Goal: Task Accomplishment & Management: Use online tool/utility

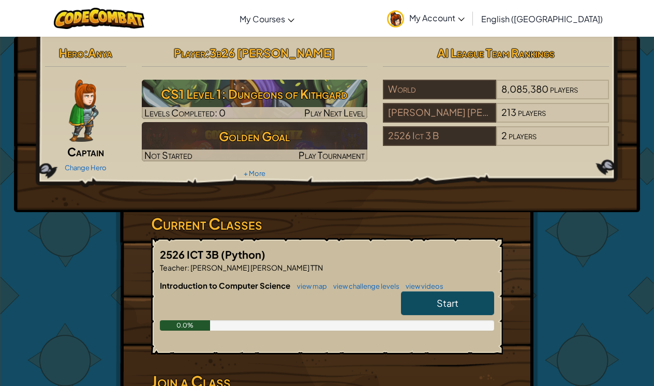
click at [567, 16] on span "English ([GEOGRAPHIC_DATA])" at bounding box center [542, 18] width 122 height 11
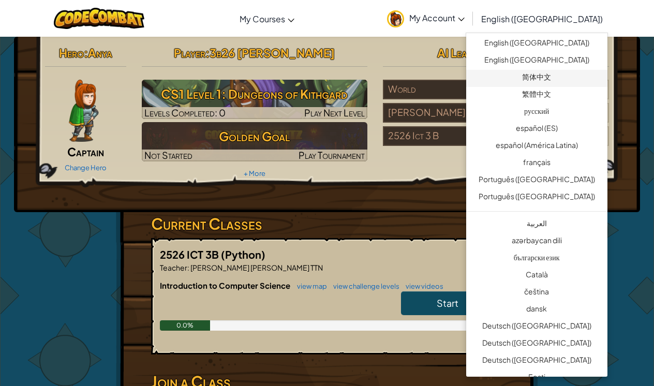
click at [544, 80] on link "简体中文" at bounding box center [536, 78] width 141 height 17
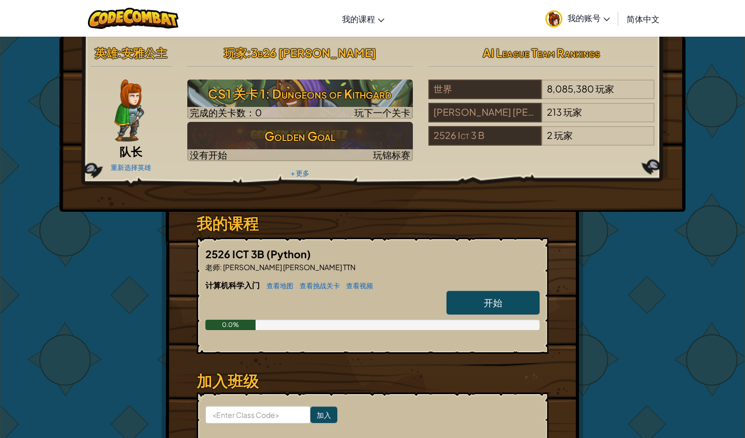
click at [489, 305] on span "开始" at bounding box center [492, 303] width 19 height 12
select select "zh-HANS"
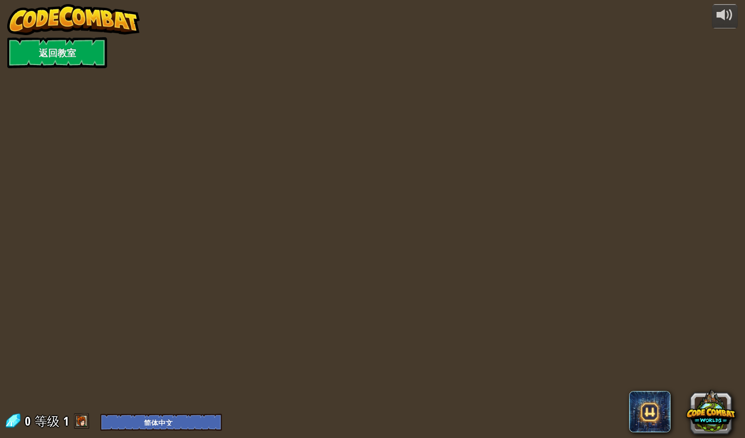
select select "zh-HANS"
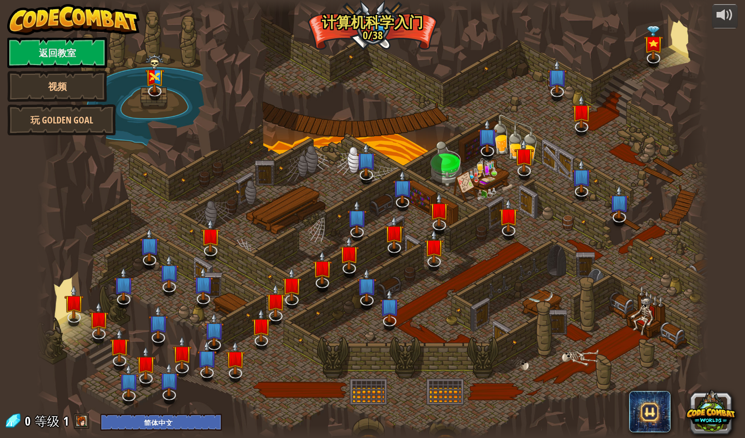
select select "zh-HANS"
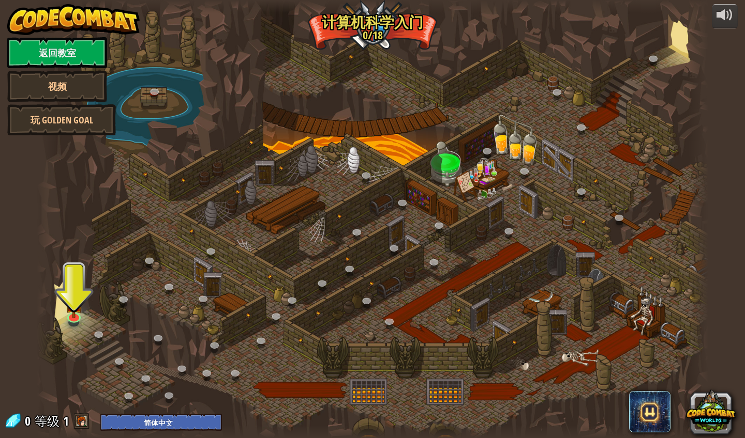
click at [485, 311] on div at bounding box center [372, 219] width 671 height 438
click at [79, 299] on img at bounding box center [74, 296] width 18 height 40
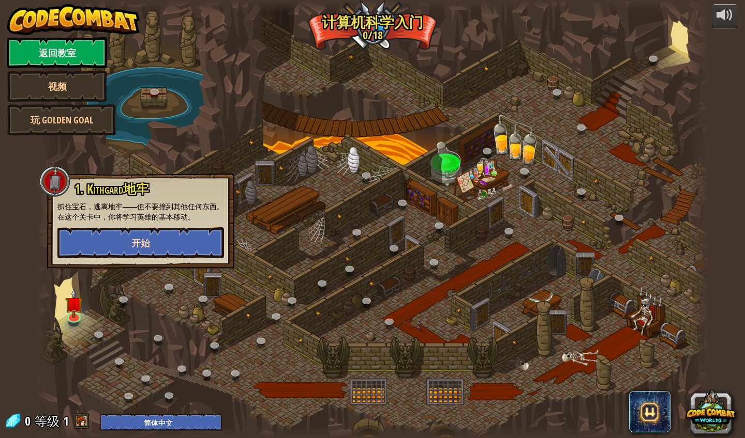
click at [124, 235] on button "开始" at bounding box center [140, 243] width 166 height 31
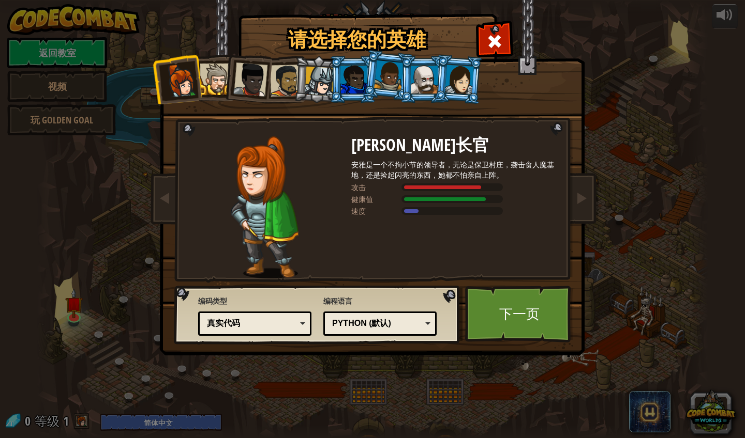
click at [405, 317] on div "Python (默认)" at bounding box center [380, 324] width 100 height 16
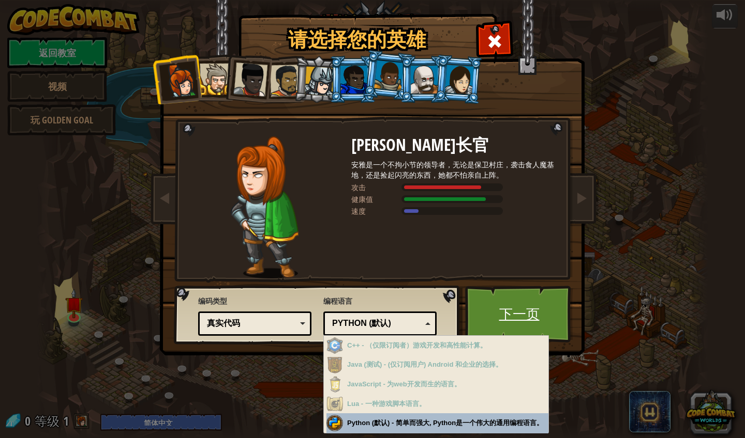
click at [501, 298] on link "下一页" at bounding box center [519, 314] width 108 height 57
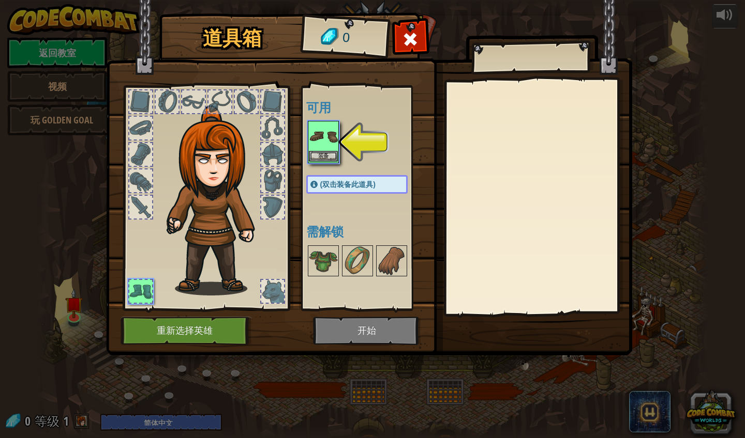
click at [324, 140] on img at bounding box center [323, 136] width 29 height 29
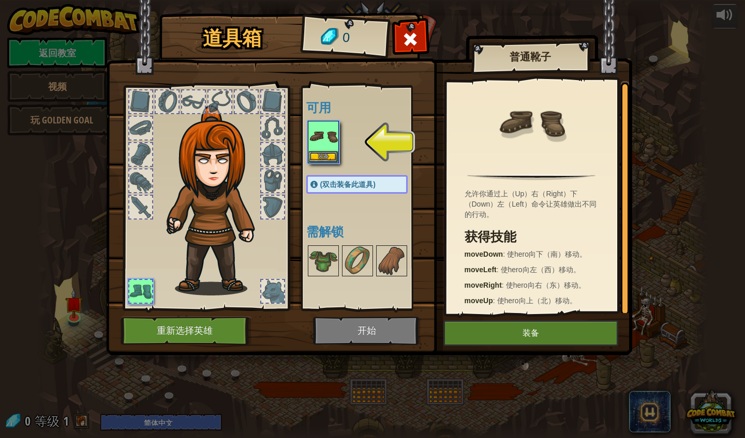
click at [480, 325] on button "装备" at bounding box center [530, 334] width 175 height 26
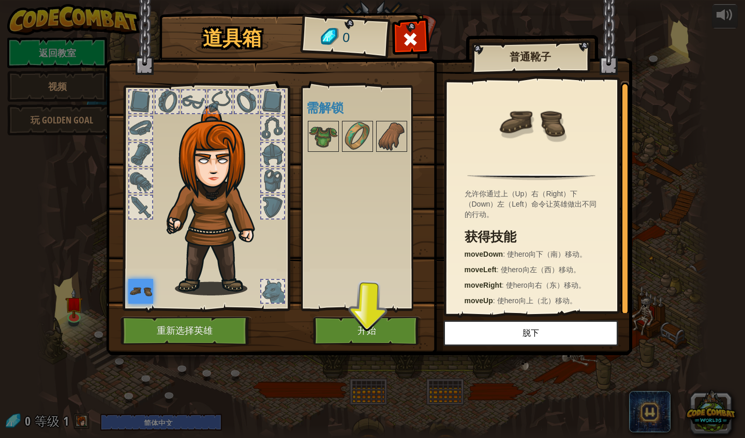
click at [387, 327] on button "开始" at bounding box center [367, 331] width 108 height 28
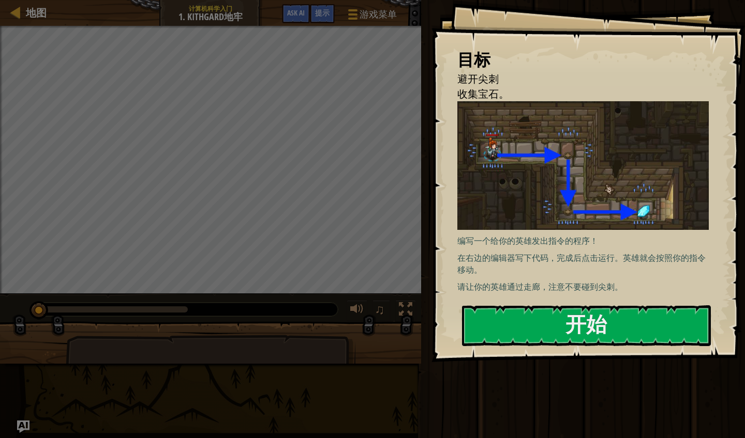
drag, startPoint x: 388, startPoint y: 327, endPoint x: 400, endPoint y: 331, distance: 12.4
click at [400, 331] on div at bounding box center [210, 348] width 421 height 52
click at [501, 340] on button "开始" at bounding box center [586, 326] width 249 height 41
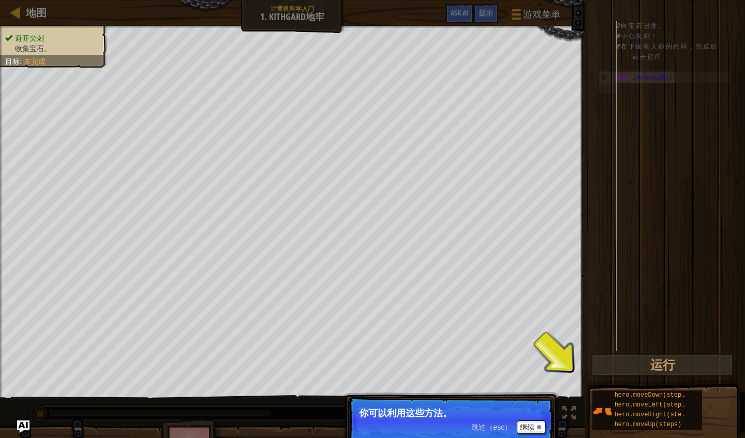
click at [479, 385] on p "跳过（esc） 继续 你可以利用这些方法。" at bounding box center [450, 422] width 205 height 48
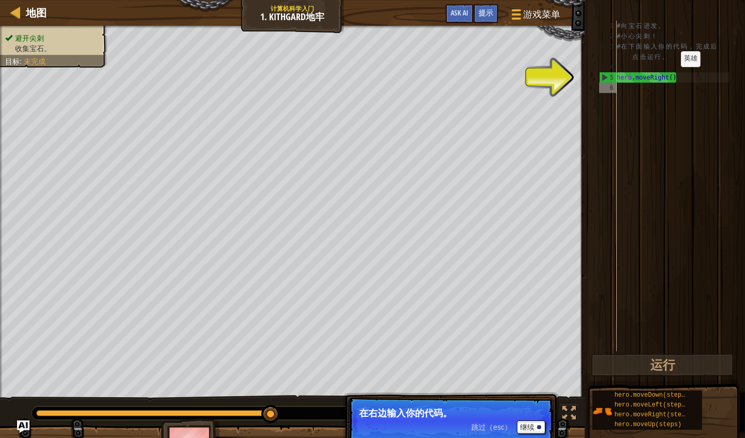
click at [653, 78] on div "# 向 宝 石 进 发 。 # 小 心 尖 刺 ！ # 在 下 面 输 入 你 的 代 码 ， 完 成 后 点 击 运 行 。 hero . moveRigh…" at bounding box center [671, 197] width 115 height 352
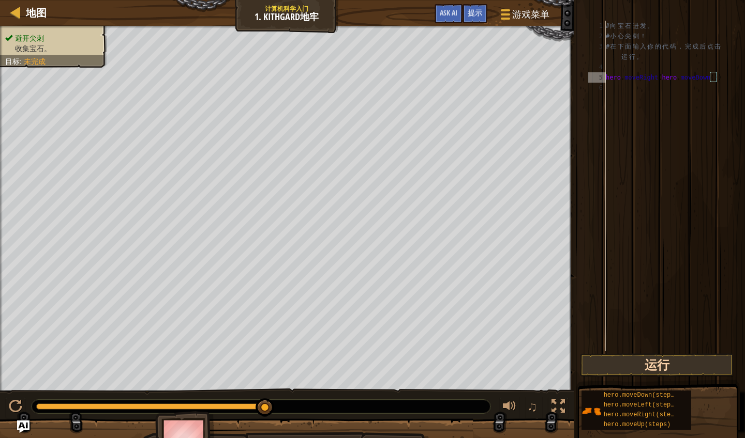
click at [653, 357] on button "运行" at bounding box center [657, 366] width 154 height 24
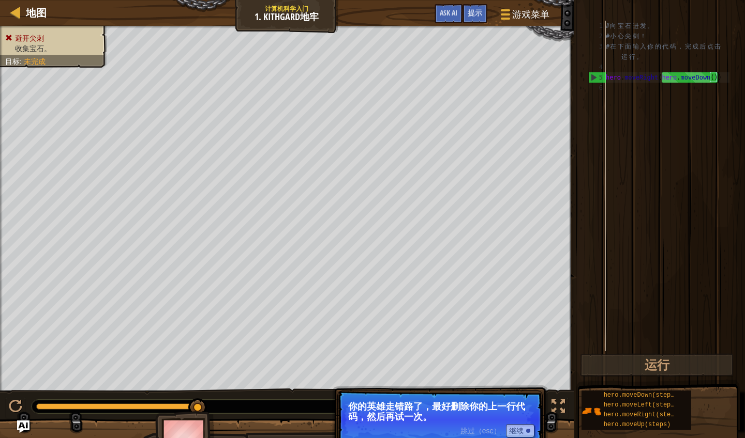
scroll to position [0, 0]
click at [653, 82] on div "# 向 宝 石 进 发 。 # 小 心 尖 刺 ！ # 在 下 面 输 入 你 的 代 码 ， 完 成 后 点 击 运 行 。 hero . moveRigh…" at bounding box center [666, 197] width 126 height 352
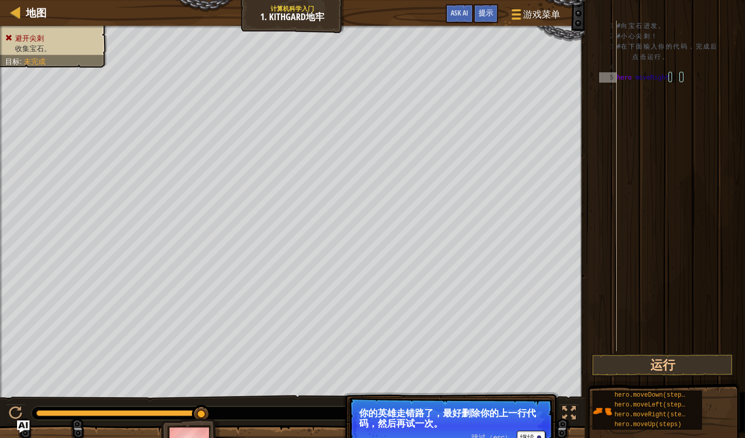
click at [653, 79] on div "# 向 宝 石 进 发 。 # 小 心 尖 刺 ！ # 在 下 面 输 入 你 的 代 码 ， 完 成 后 点 击 运 行 。 hero . moveRigh…" at bounding box center [671, 197] width 115 height 352
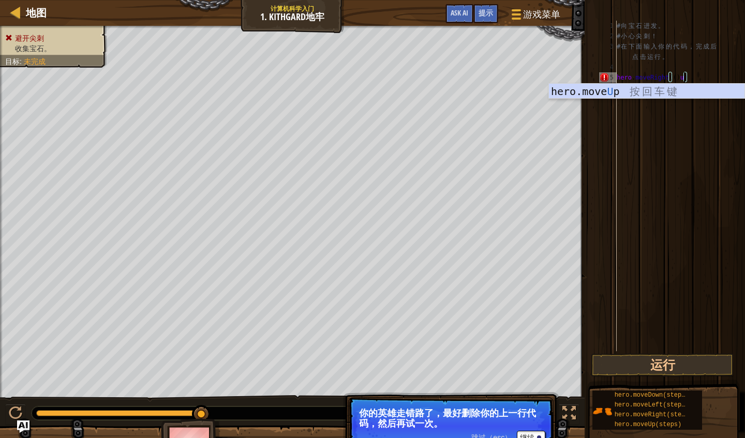
type textarea "hero.moveRight(()hero.moveUp()"
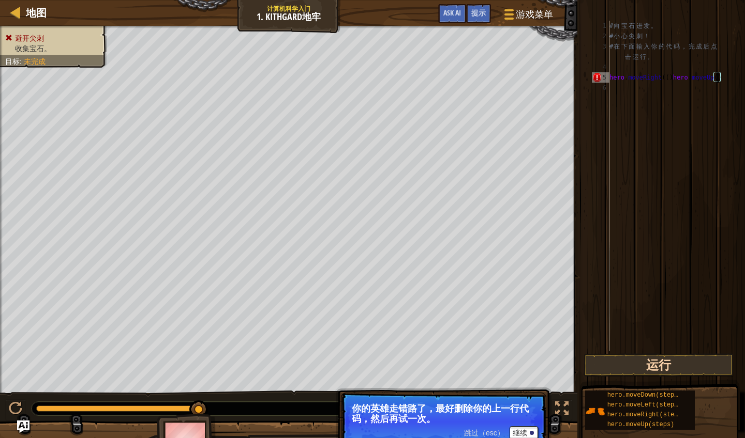
scroll to position [5, 0]
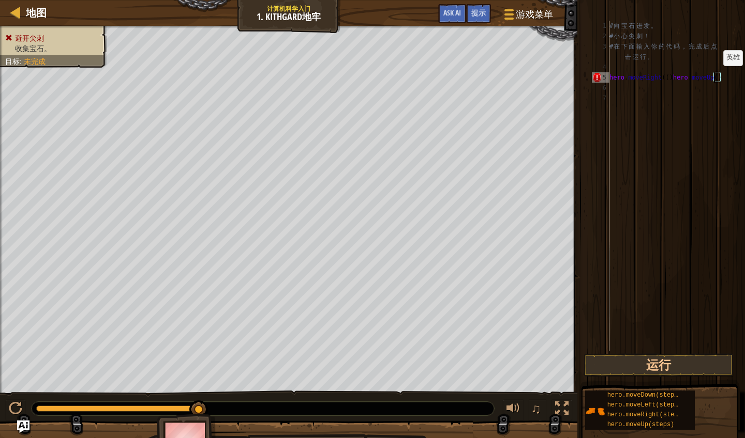
click at [653, 76] on div "# 向 宝 石 进 发 。 # 小 心 尖 刺 ！ # 在 下 面 输 入 你 的 代 码 ， 完 成 后 点 击 运 行 。 hero . moveRigh…" at bounding box center [668, 197] width 122 height 352
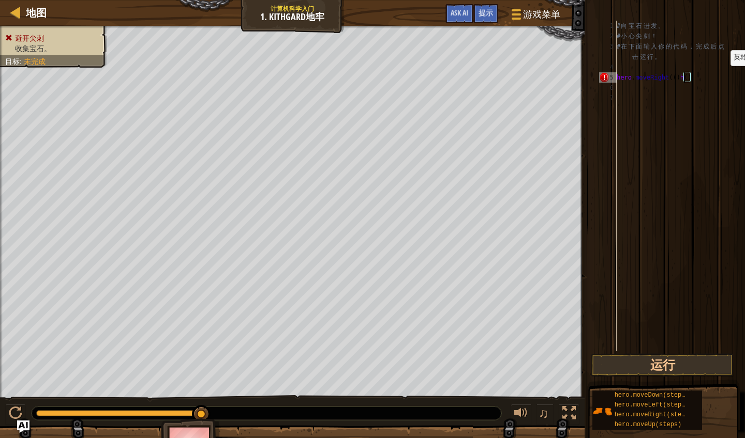
type textarea "hero.moveRight(()()"
click at [653, 89] on div "# 向 宝 石 进 发 。 # 小 心 尖 刺 ！ # 在 下 面 输 入 你 的 代 码 ， 完 成 后 点 击 运 行 。 hero . moveRigh…" at bounding box center [671, 197] width 115 height 352
click at [653, 78] on div "# 向 宝 石 进 发 。 # 小 心 尖 刺 ！ # 在 下 面 输 入 你 的 代 码 ， 完 成 后 点 击 运 行 。 hero . moveRigh…" at bounding box center [671, 197] width 115 height 352
click at [653, 79] on div "# 向 宝 石 进 发 。 # 小 心 尖 刺 ！ # 在 下 面 输 入 你 的 代 码 ， 完 成 后 点 击 运 行 。 hero . moveRigh…" at bounding box center [671, 197] width 115 height 352
click at [653, 76] on div "# 向 宝 石 进 发 。 # 小 心 尖 刺 ！ # 在 下 面 输 入 你 的 代 码 ， 完 成 后 点 击 运 行 。 hero . moveRigh…" at bounding box center [671, 197] width 115 height 352
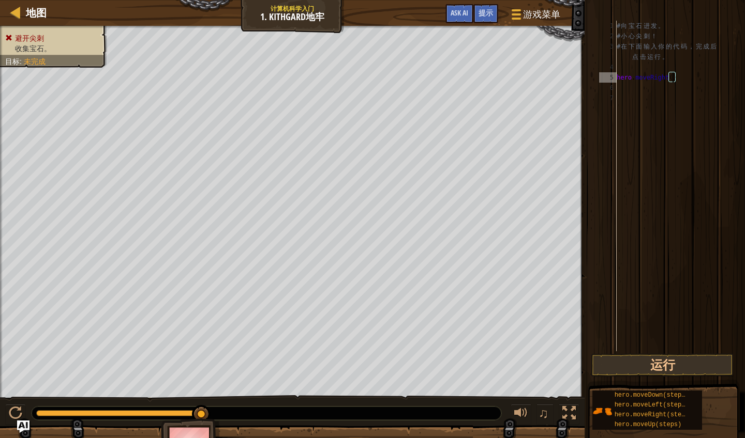
scroll to position [5, 5]
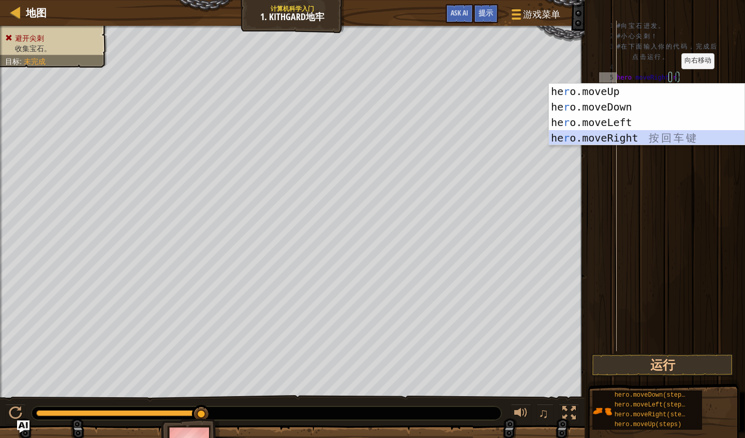
click at [653, 139] on div "he r o.moveUp 按 回 车 键 he r o.moveDown 按 回 车 键 he r o.moveLeft 按 回 车 键 he r o.mo…" at bounding box center [646, 130] width 195 height 93
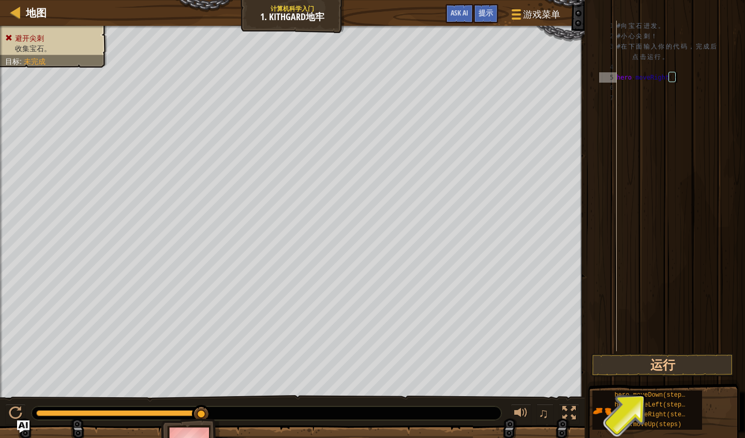
click at [653, 82] on div "# 向 宝 石 进 发 。 # 小 心 尖 刺 ！ # 在 下 面 输 入 你 的 代 码 ， 完 成 后 点 击 运 行 。 hero . moveRigh…" at bounding box center [671, 197] width 115 height 352
click at [653, 369] on button "运行" at bounding box center [662, 366] width 143 height 24
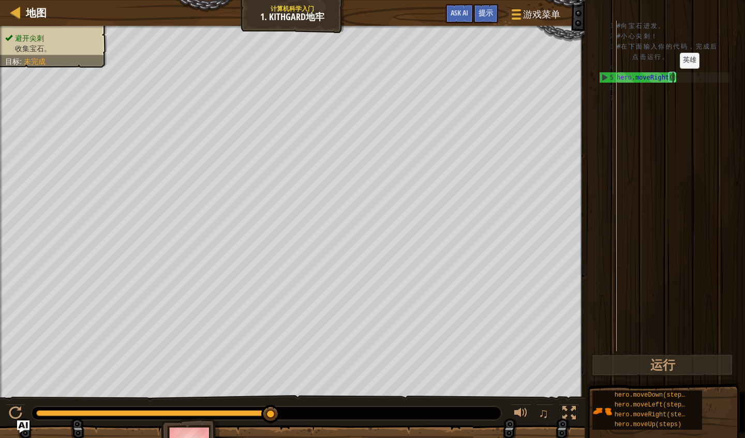
click at [653, 79] on div "# 向 宝 石 进 发 。 # 小 心 尖 刺 ！ # 在 下 面 输 入 你 的 代 码 ， 完 成 后 点 击 运 行 。 hero . moveRigh…" at bounding box center [671, 197] width 115 height 352
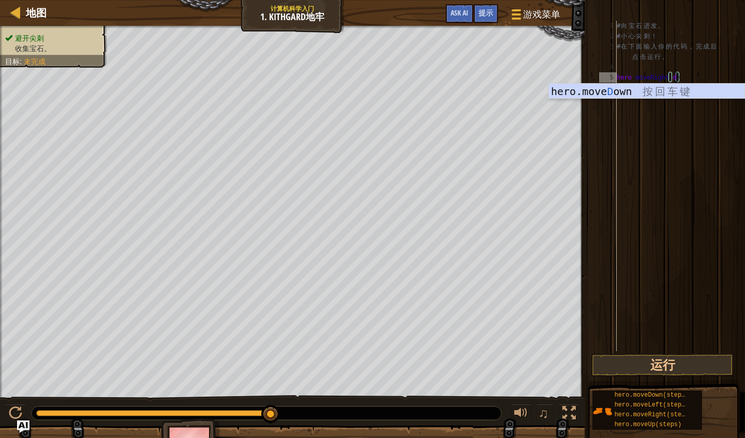
type textarea "hero.moveRight(hero.moveDown())"
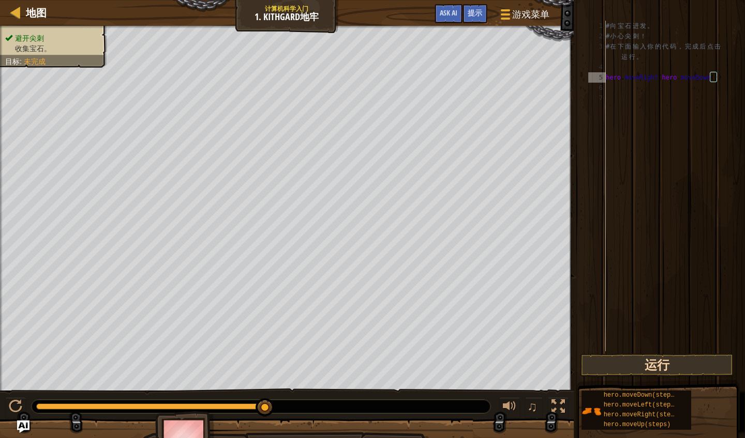
click at [653, 366] on button "运行" at bounding box center [657, 366] width 154 height 24
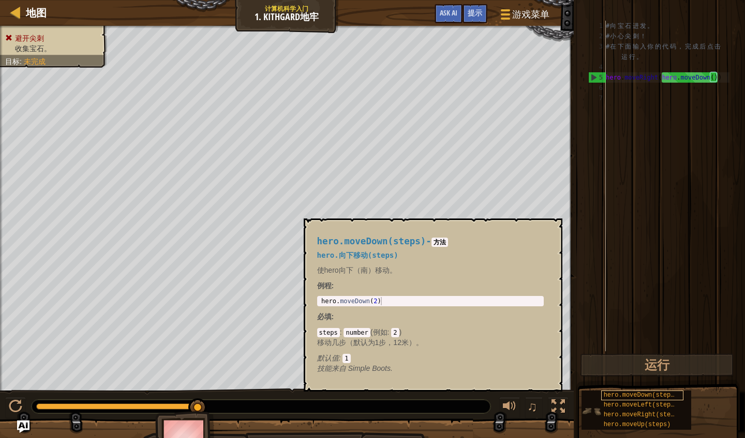
click at [653, 385] on span "hero.moveDown(steps)" at bounding box center [640, 395] width 74 height 7
click at [653, 284] on div "# 向 宝 石 进 发 。 # 小 心 尖 刺 ！ # 在 下 面 输 入 你 的 代 码 ， 完 成 后 点 击 运 行 。 hero . moveRigh…" at bounding box center [666, 197] width 126 height 352
click at [653, 98] on div "# 向 宝 石 进 发 。 # 小 心 尖 刺 ！ # 在 下 面 输 入 你 的 代 码 ， 完 成 后 点 击 运 行 。 hero . moveRigh…" at bounding box center [666, 197] width 126 height 352
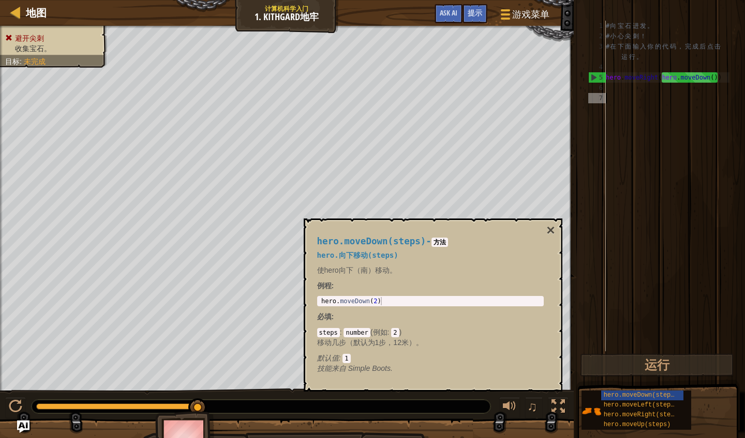
click at [653, 98] on div "# 向 宝 石 进 发 。 # 小 心 尖 刺 ！ # 在 下 面 输 入 你 的 代 码 ， 完 成 后 点 击 运 行 。 hero . moveRigh…" at bounding box center [666, 197] width 126 height 352
click at [553, 237] on button "×" at bounding box center [550, 230] width 8 height 14
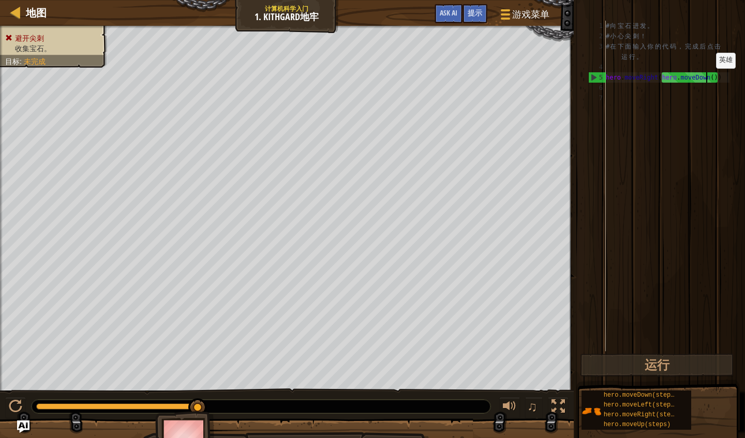
click at [653, 79] on div "# 向 宝 石 进 发 。 # 小 心 尖 刺 ！ # 在 下 面 输 入 你 的 代 码 ， 完 成 后 点 击 运 行 。 hero . moveRigh…" at bounding box center [666, 197] width 126 height 352
type textarea "hero.moveRight())"
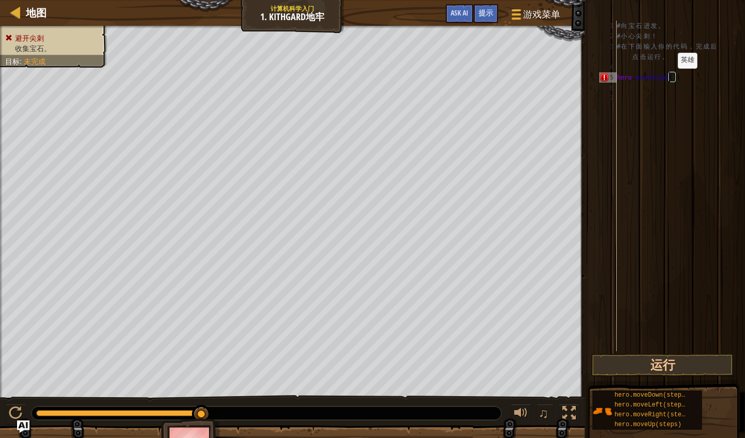
click at [653, 79] on div "# 向 宝 石 进 发 。 # 小 心 尖 刺 ！ # 在 下 面 输 入 你 的 代 码 ， 完 成 后 点 击 运 行 。 hero . moveRigh…" at bounding box center [671, 197] width 115 height 352
click at [653, 72] on div "# 向 宝 石 进 发 。 # 小 心 尖 刺 ！ # 在 下 面 输 入 你 的 代 码 ， 完 成 后 点 击 运 行 。 hero . moveRigh…" at bounding box center [671, 197] width 115 height 352
click at [653, 76] on div "# 向 宝 石 进 发 。 # 小 心 尖 刺 ！ # 在 下 面 输 入 你 的 代 码 ， 完 成 后 点 击 运 行 。 hero . moveRigh…" at bounding box center [671, 197] width 115 height 352
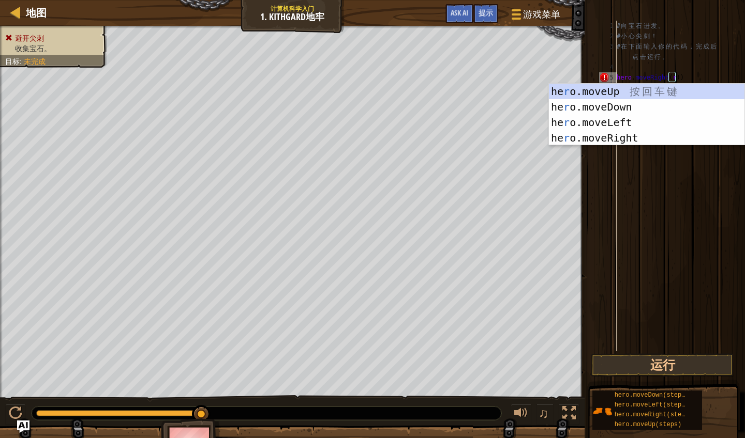
scroll to position [5, 5]
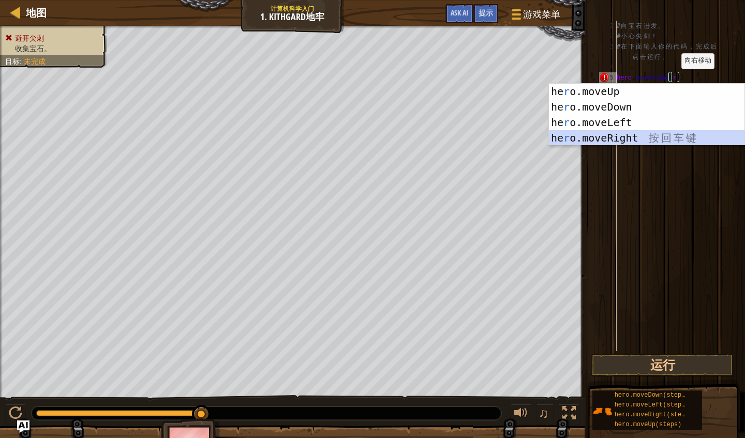
click at [653, 140] on div "he r o.moveUp 按 回 车 键 he r o.moveDown 按 回 车 键 he r o.moveLeft 按 回 车 键 he r o.mo…" at bounding box center [646, 130] width 195 height 93
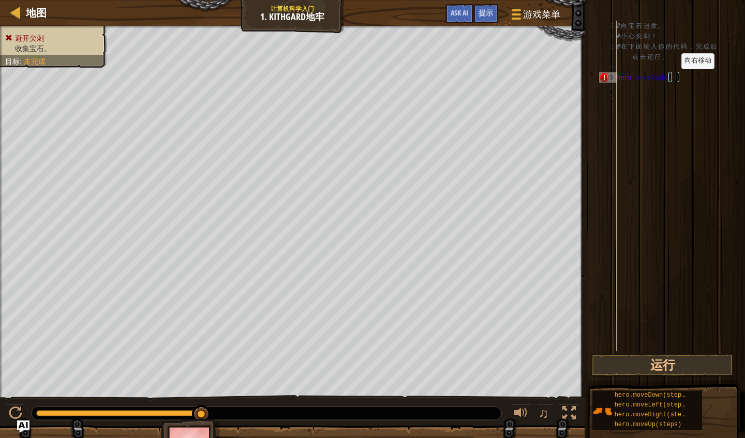
scroll to position [5, 5]
click at [653, 364] on button "运行" at bounding box center [662, 366] width 143 height 24
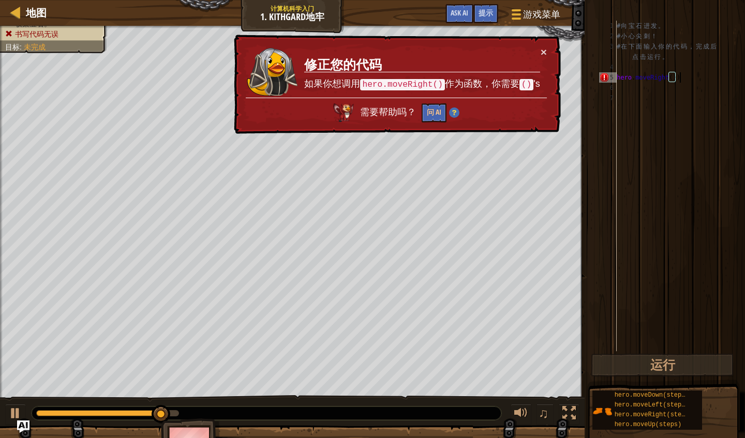
click at [653, 78] on div "# 向 宝 石 进 发 。 # 小 心 尖 刺 ！ # 在 下 面 输 入 你 的 代 码 ， 完 成 后 点 击 运 行 。 hero . moveRigh…" at bounding box center [671, 197] width 115 height 352
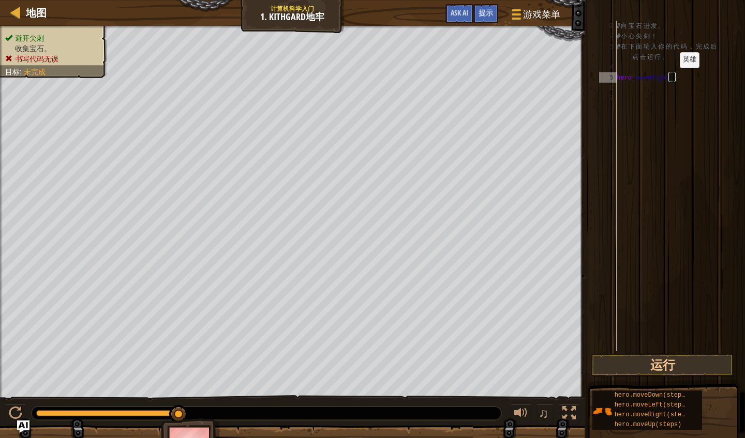
click at [653, 78] on div "# 向 宝 石 进 发 。 # 小 心 尖 刺 ！ # 在 下 面 输 入 你 的 代 码 ， 完 成 后 点 击 运 行 。 hero . moveRigh…" at bounding box center [671, 197] width 115 height 352
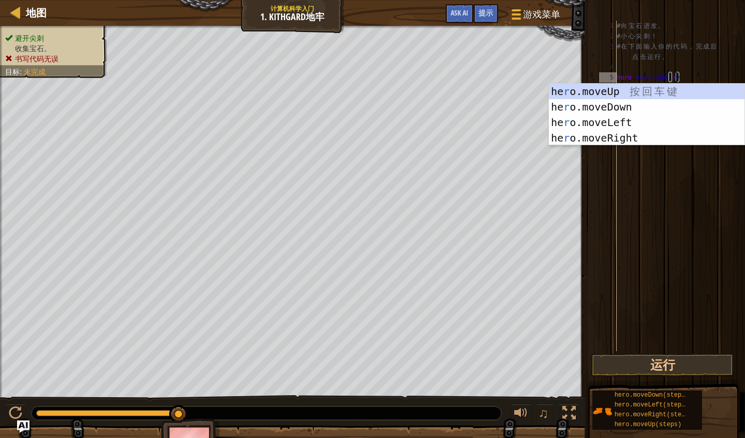
scroll to position [5, 5]
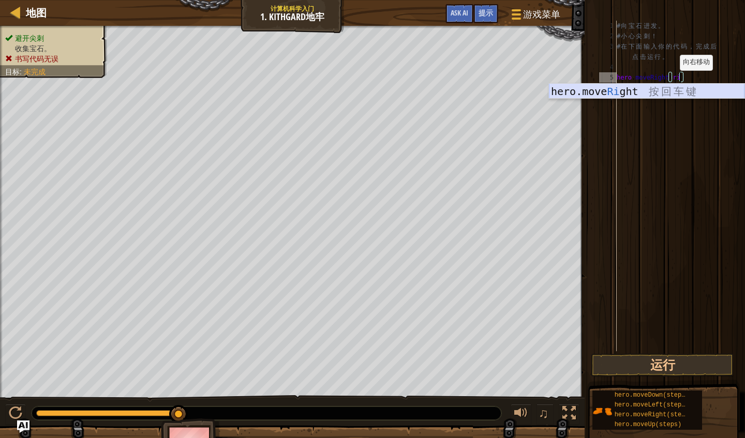
type textarea "hero.moveRight()"
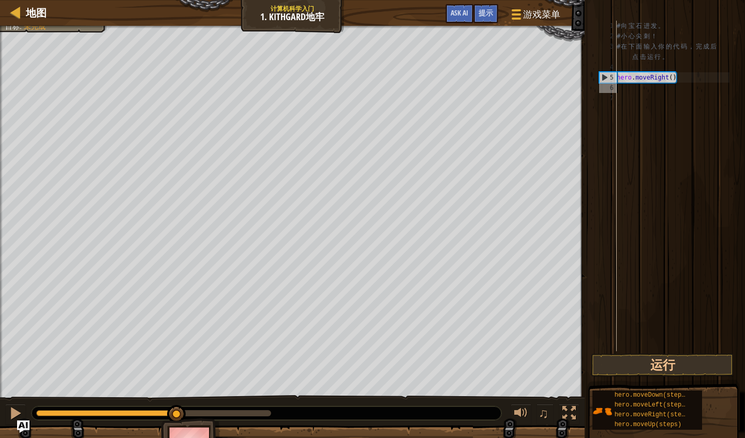
click at [629, 92] on div "# 向 宝 石 进 发 。 # 小 心 尖 刺 ！ # 在 下 面 输 入 你 的 代 码 ， 完 成 后 点 击 运 行 。 hero . moveRigh…" at bounding box center [671, 197] width 115 height 352
click at [623, 87] on div "# 向 宝 石 进 发 。 # 小 心 尖 刺 ！ # 在 下 面 输 入 你 的 代 码 ， 完 成 后 点 击 运 行 。 hero . moveRigh…" at bounding box center [671, 197] width 115 height 352
type textarea "d"
click at [653, 372] on button "运行" at bounding box center [662, 366] width 143 height 24
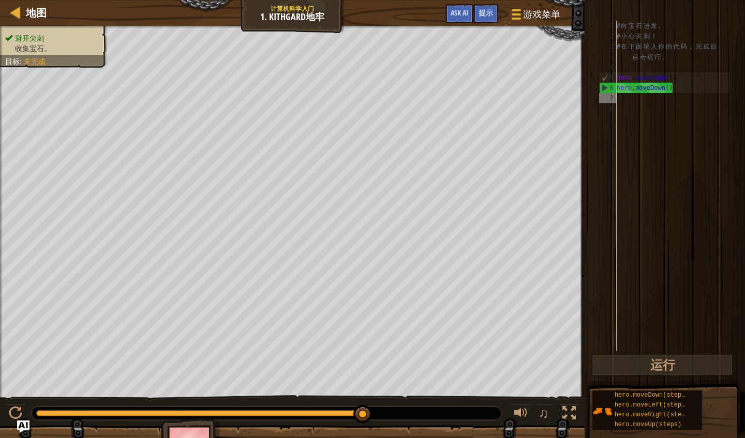
click at [633, 102] on div "# 向 宝 石 进 发 。 # 小 心 尖 刺 ！ # 在 下 面 输 入 你 的 代 码 ， 完 成 后 点 击 运 行 。 hero . moveRigh…" at bounding box center [671, 197] width 115 height 352
click at [623, 102] on div "# 向 宝 石 进 发 。 # 小 心 尖 刺 ！ # 在 下 面 输 入 你 的 代 码 ， 完 成 后 点 击 运 行 。 hero . moveRigh…" at bounding box center [671, 197] width 115 height 352
click at [622, 101] on div "# 向 宝 石 进 发 。 # 小 心 尖 刺 ！ # 在 下 面 输 入 你 的 代 码 ， 完 成 后 点 击 运 行 。 hero . moveRigh…" at bounding box center [671, 197] width 115 height 352
click at [620, 101] on div "# 向 宝 石 进 发 。 # 小 心 尖 刺 ！ # 在 下 面 输 入 你 的 代 码 ， 完 成 后 点 击 运 行 。 hero . moveRigh…" at bounding box center [671, 197] width 115 height 352
click at [625, 101] on div "# 向 宝 石 进 发 。 # 小 心 尖 刺 ！ # 在 下 面 输 入 你 的 代 码 ， 完 成 后 点 击 运 行 。 hero . moveRigh…" at bounding box center [671, 197] width 115 height 352
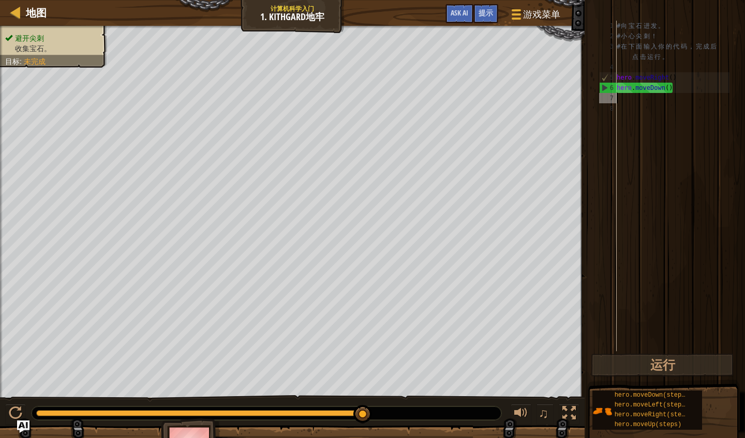
click at [653, 92] on div "# 向 宝 石 进 发 。 # 小 心 尖 刺 ！ # 在 下 面 输 入 你 的 代 码 ， 完 成 后 点 击 运 行 。 hero . moveRigh…" at bounding box center [671, 197] width 115 height 352
type textarea "hero.moveDown()"
click at [653, 90] on div "# 向 宝 石 进 发 。 # 小 心 尖 刺 ！ # 在 下 面 输 入 你 的 代 码 ， 完 成 后 点 击 运 行 。 hero . moveRigh…" at bounding box center [671, 197] width 115 height 352
click at [627, 102] on div "# 向 宝 石 进 发 。 # 小 心 尖 刺 ！ # 在 下 面 输 入 你 的 代 码 ， 完 成 后 点 击 运 行 。 hero . moveRigh…" at bounding box center [671, 197] width 115 height 352
click at [626, 102] on div "# 向 宝 石 进 发 。 # 小 心 尖 刺 ！ # 在 下 面 输 入 你 的 代 码 ， 完 成 后 点 击 运 行 。 hero . moveRigh…" at bounding box center [671, 197] width 115 height 352
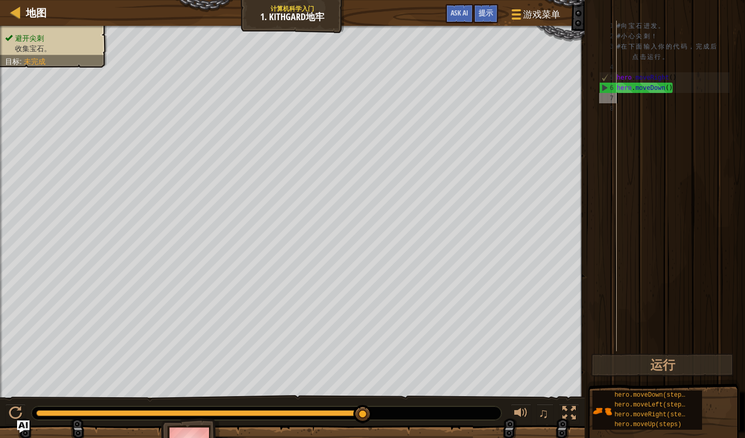
click at [624, 102] on div "# 向 宝 石 进 发 。 # 小 心 尖 刺 ！ # 在 下 面 输 入 你 的 代 码 ， 完 成 后 点 击 运 行 。 hero . moveRigh…" at bounding box center [671, 197] width 115 height 352
type textarea "r"
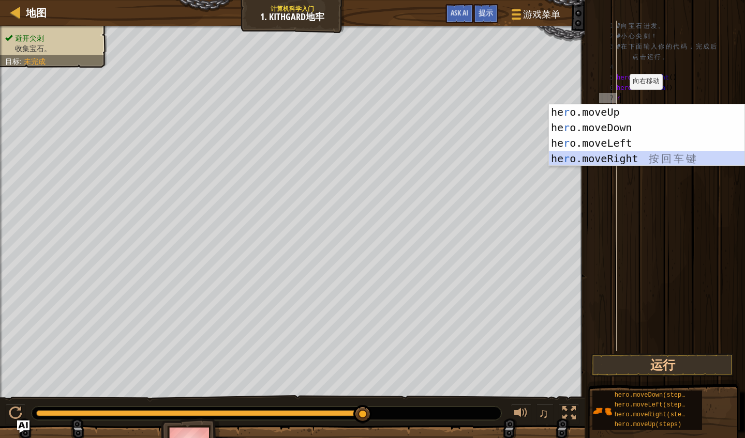
click at [635, 157] on div "he r o.moveUp 按 回 车 键 he r o.moveDown 按 回 车 键 he r o.moveLeft 按 回 车 键 he r o.mo…" at bounding box center [646, 150] width 195 height 93
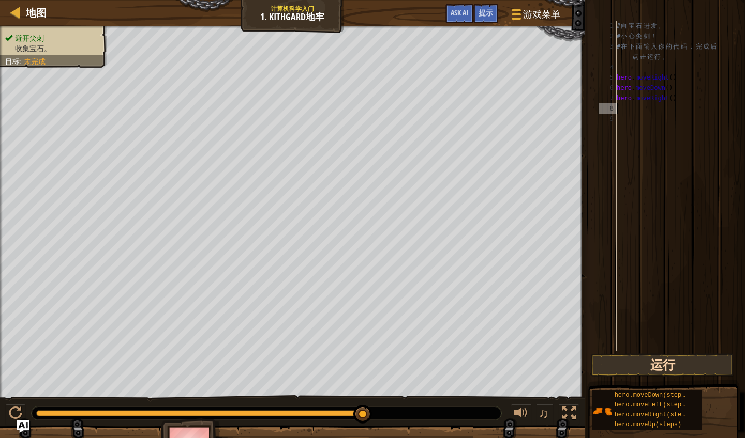
click at [649, 369] on button "运行" at bounding box center [662, 366] width 143 height 24
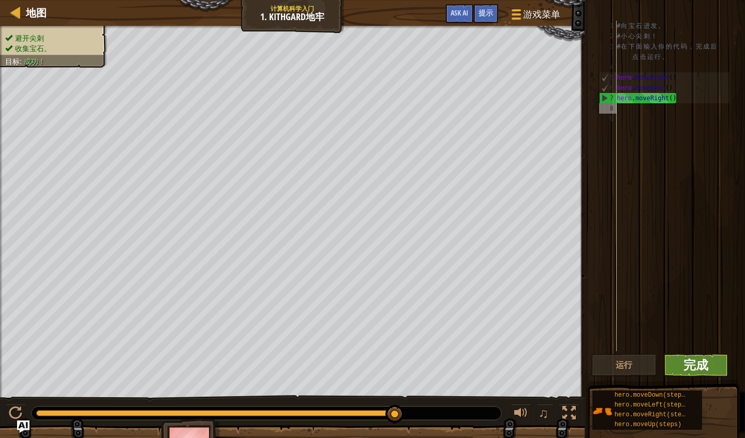
click at [653, 363] on span "完成" at bounding box center [695, 365] width 25 height 17
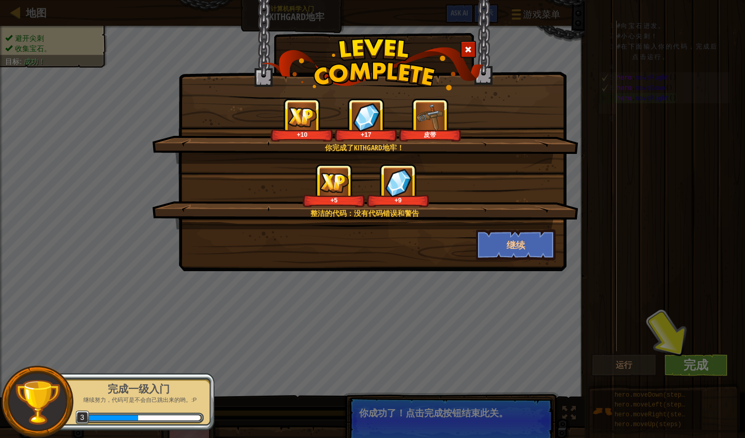
drag, startPoint x: 519, startPoint y: 66, endPoint x: 528, endPoint y: 157, distance: 91.5
click at [528, 157] on div "你完成了Kithgard地牢！ +10 +17 皮带" at bounding box center [365, 131] width 426 height 66
click at [527, 236] on button "继续" at bounding box center [516, 245] width 80 height 31
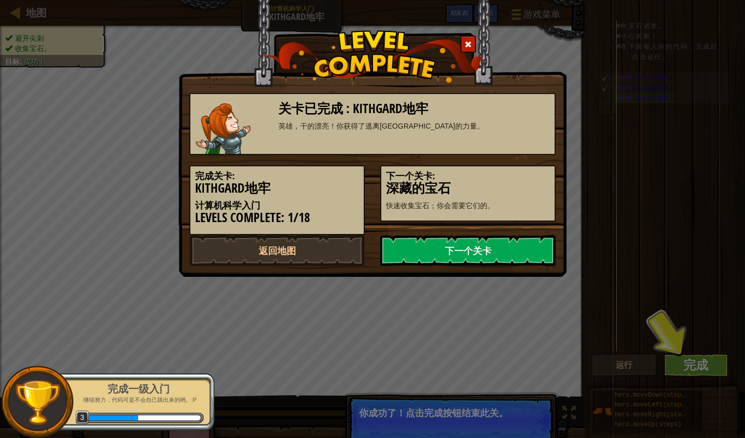
click at [521, 245] on link "下一个关卡" at bounding box center [467, 250] width 175 height 31
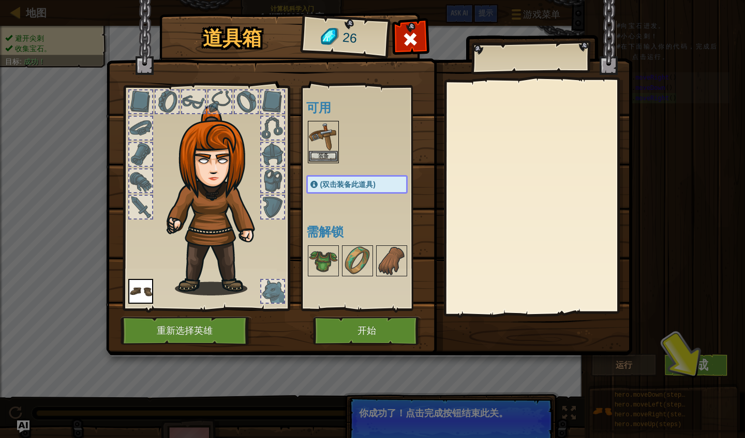
click at [324, 150] on img at bounding box center [323, 136] width 29 height 29
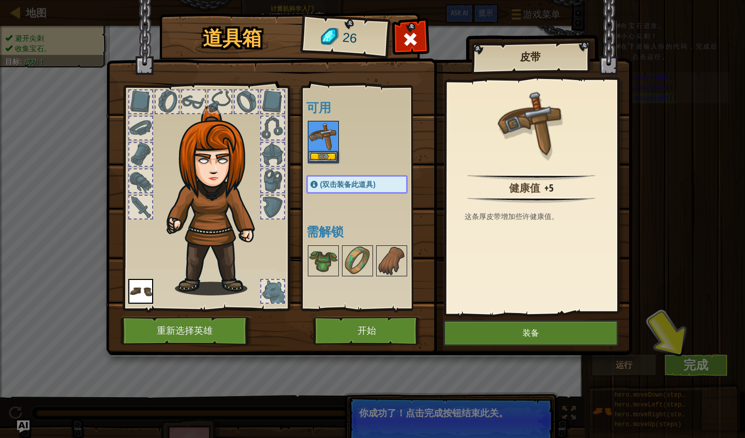
click at [480, 323] on button "装备" at bounding box center [530, 334] width 175 height 26
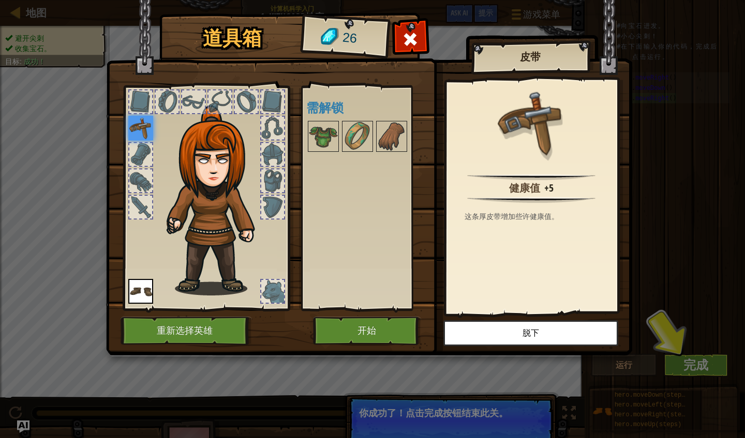
click at [398, 332] on button "开始" at bounding box center [367, 331] width 108 height 28
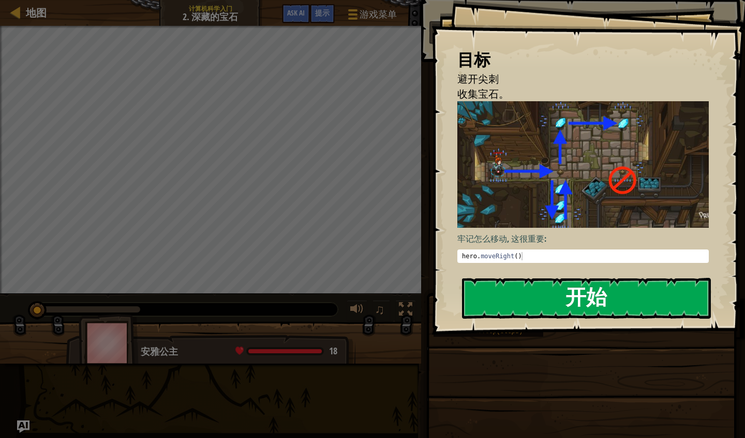
click at [594, 287] on button "开始" at bounding box center [586, 298] width 249 height 41
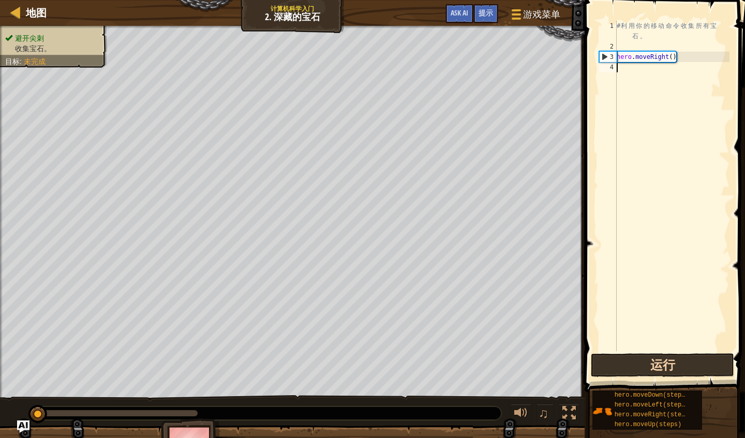
click at [653, 367] on button "运行" at bounding box center [662, 366] width 143 height 24
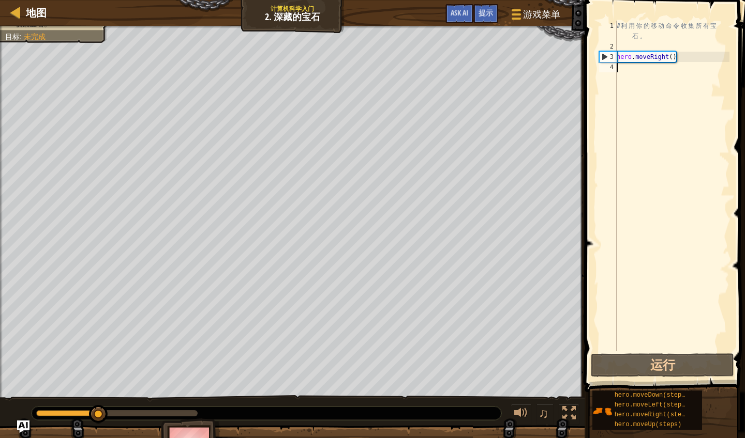
click at [628, 68] on div "# 利 用 你 的 移 动 命 令 收 集 所 有 宝 石 。 hero . moveRight ( )" at bounding box center [671, 202] width 115 height 362
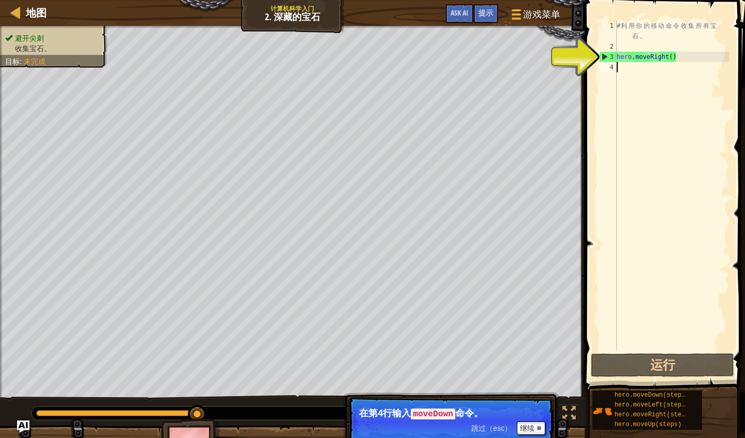
click at [622, 69] on div "# 利 用 你 的 移 动 命 令 收 集 所 有 宝 石 。 hero . moveRight ( )" at bounding box center [671, 202] width 115 height 362
click at [538, 385] on div at bounding box center [539, 429] width 4 height 4
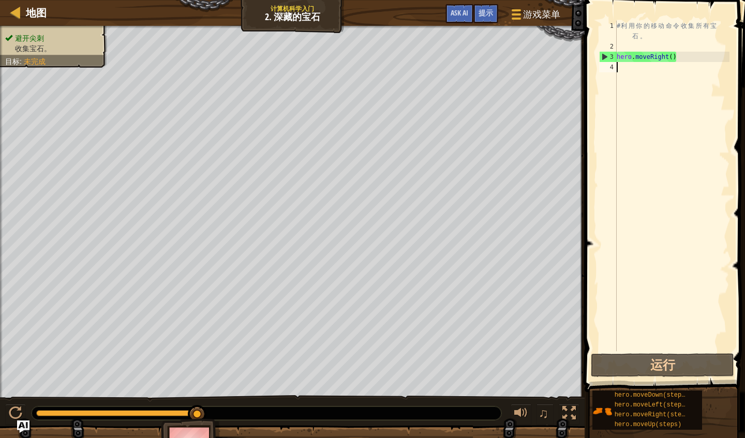
click at [622, 62] on div "# 利 用 你 的 移 动 命 令 收 集 所 有 宝 石 。 hero . moveRight ( )" at bounding box center [671, 202] width 115 height 362
type textarea "d"
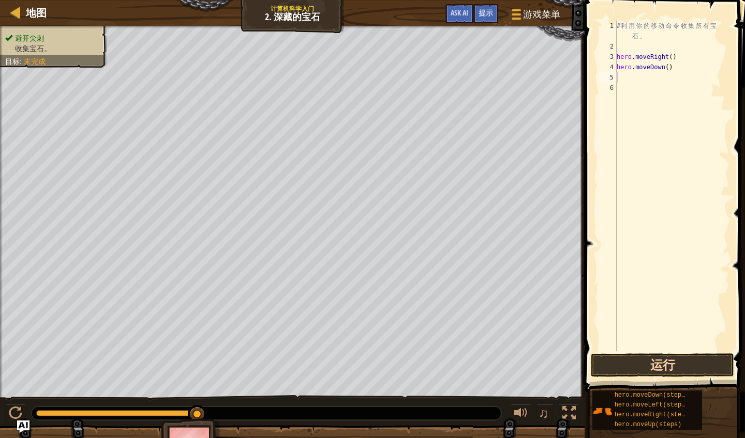
click at [643, 368] on button "运行" at bounding box center [662, 366] width 143 height 24
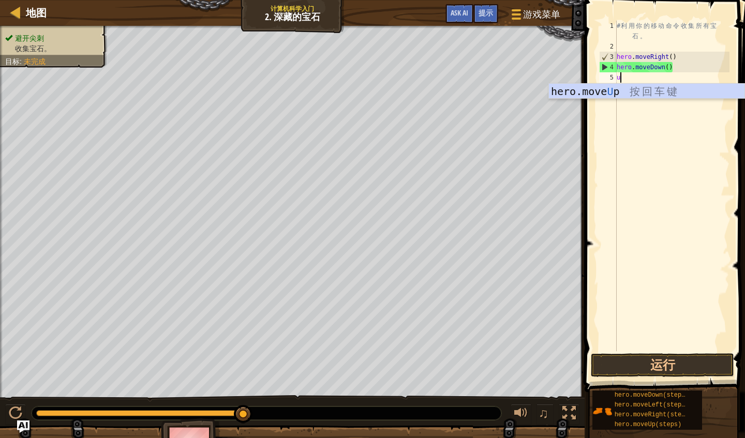
type textarea "up"
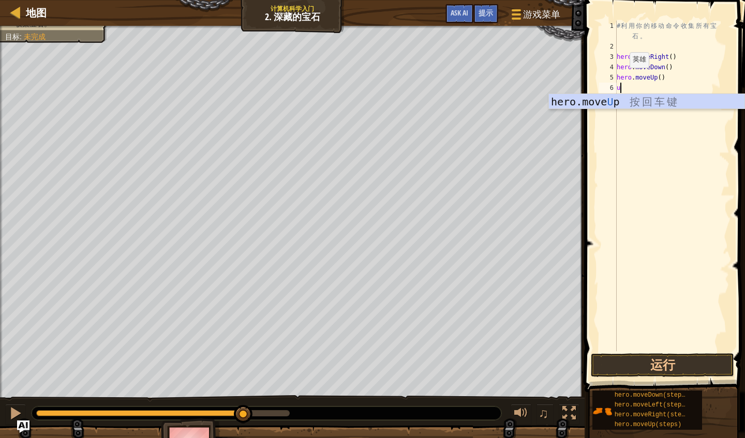
type textarea "up"
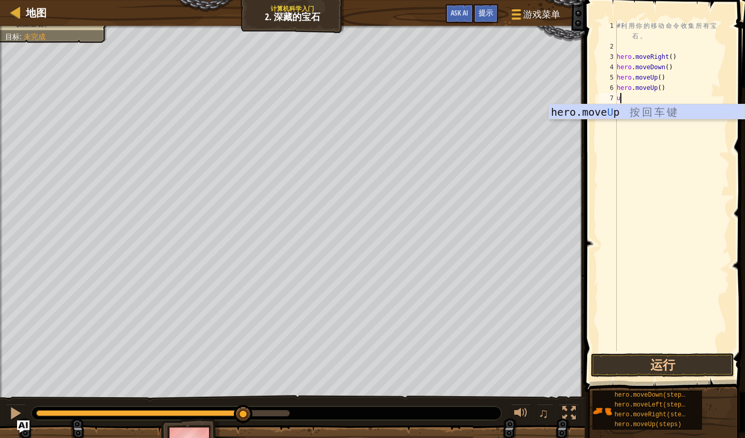
type textarea "up"
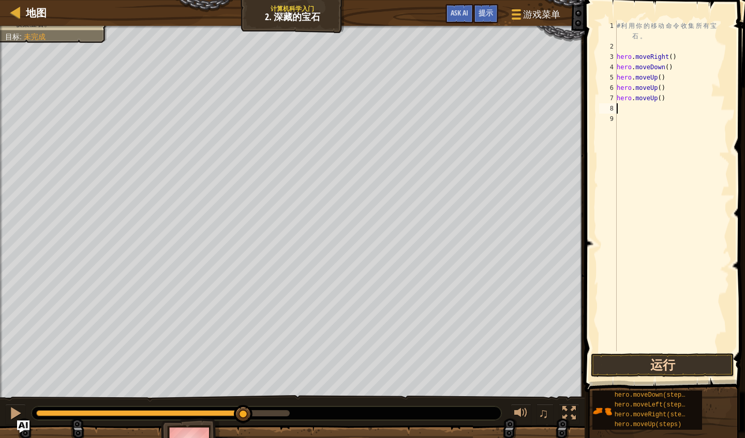
click at [653, 370] on button "运行" at bounding box center [662, 366] width 143 height 24
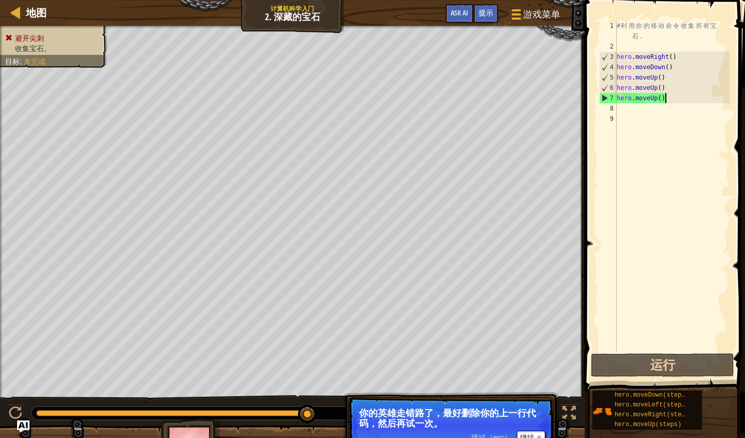
click at [653, 97] on div "# 利 用 你 的 移 动 命 令 收 集 所 有 宝 石 。 hero . moveRight ( ) hero . moveDown ( ) hero .…" at bounding box center [671, 202] width 115 height 362
type textarea "h"
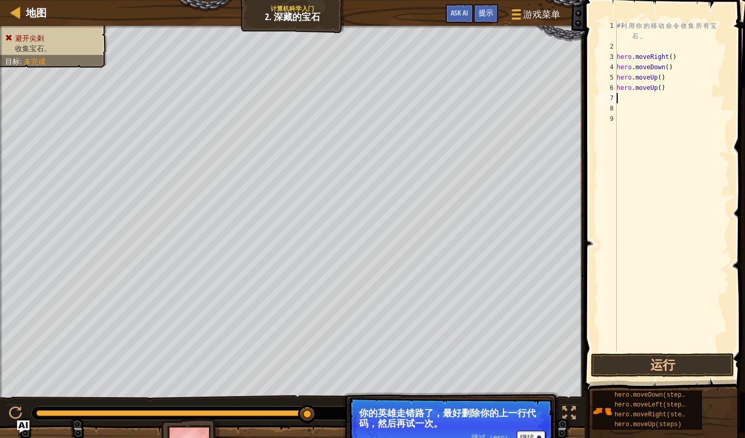
click at [653, 88] on div "# 利 用 你 的 移 动 命 令 收 集 所 有 宝 石 。 hero . moveRight ( ) hero . moveDown ( ) hero .…" at bounding box center [671, 202] width 115 height 362
type textarea "hero.moveUp()"
click at [617, 93] on div "# 利 用 你 的 移 动 命 令 收 集 所 有 宝 石 。 hero . moveRight ( ) hero . moveDown ( ) hero .…" at bounding box center [671, 202] width 115 height 362
click at [618, 98] on div "# 利 用 你 的 移 动 命 令 收 集 所 有 宝 石 。 hero . moveRight ( ) hero . moveDown ( ) hero .…" at bounding box center [671, 202] width 115 height 362
type textarea "r"
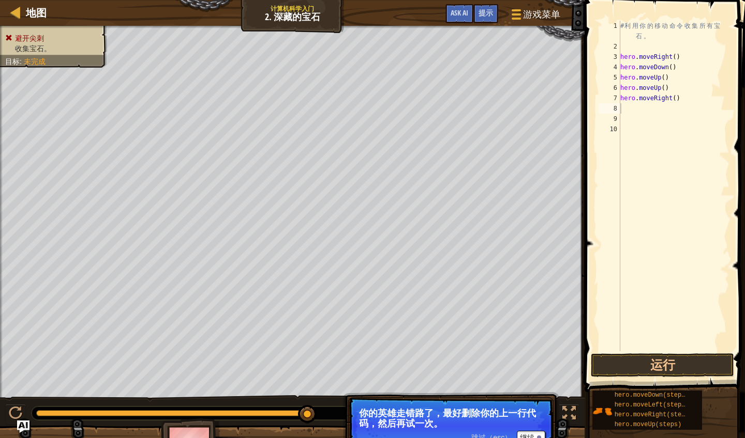
click at [653, 352] on span at bounding box center [665, 181] width 169 height 423
click at [653, 355] on button "运行" at bounding box center [662, 366] width 143 height 24
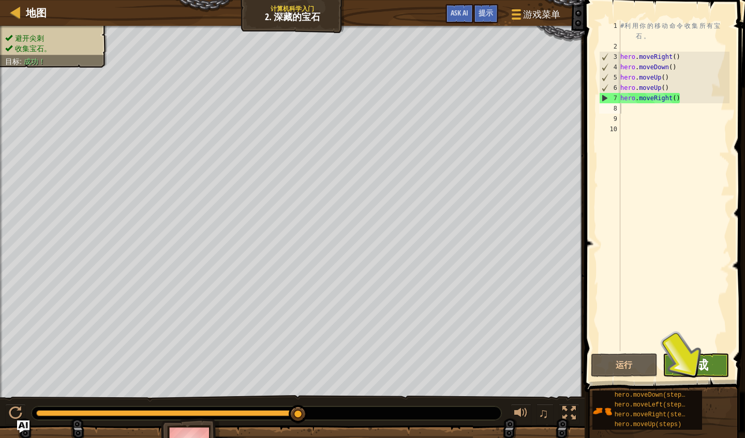
click at [653, 367] on span "完成" at bounding box center [695, 365] width 25 height 17
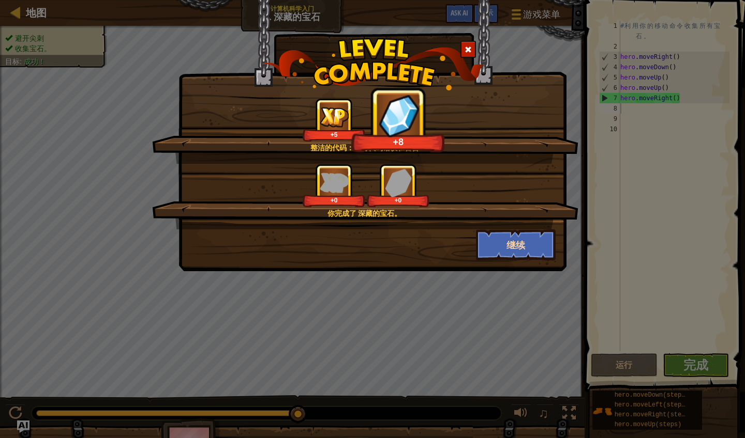
click at [513, 239] on button "继续" at bounding box center [516, 245] width 80 height 31
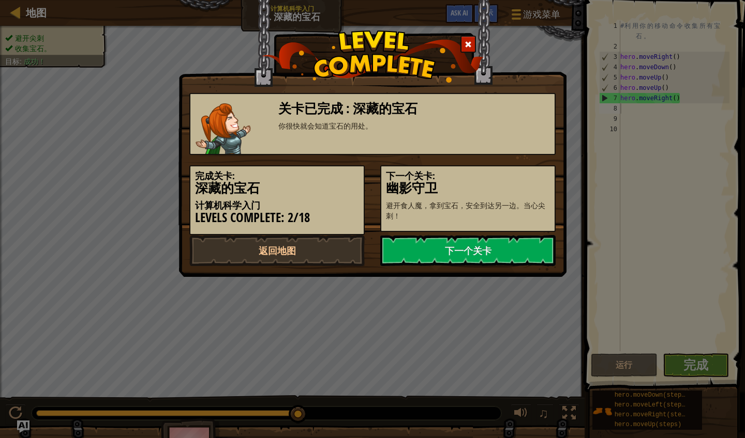
click at [513, 239] on link "下一个关卡" at bounding box center [467, 250] width 175 height 31
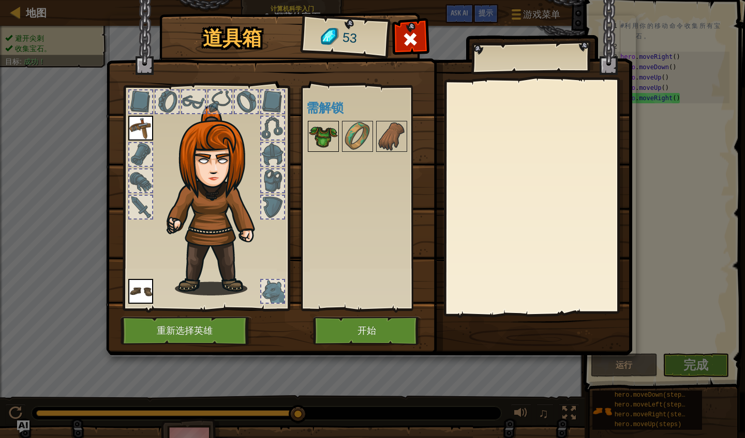
click at [333, 132] on img at bounding box center [323, 136] width 29 height 29
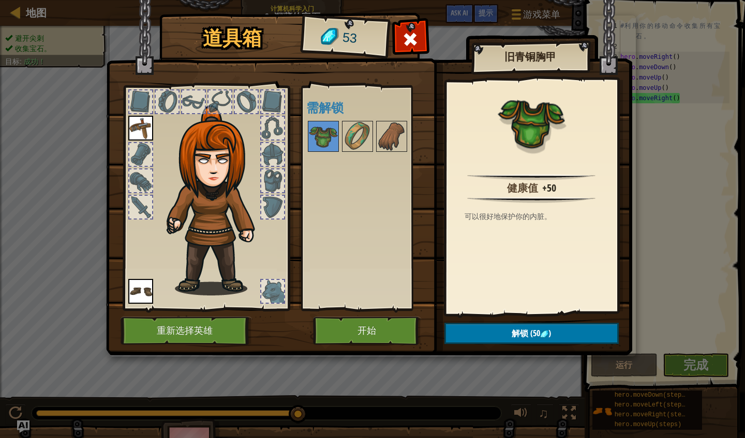
click at [485, 337] on button "解锁 (50 )" at bounding box center [531, 333] width 174 height 21
click at [484, 337] on button "确认" at bounding box center [531, 333] width 174 height 21
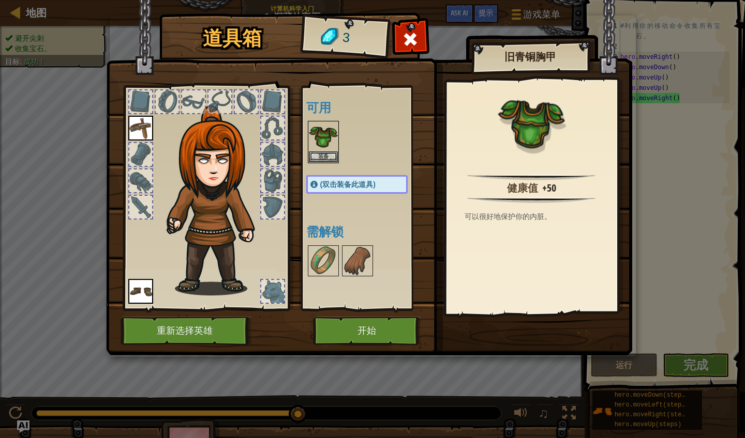
click at [404, 325] on button "开始" at bounding box center [367, 331] width 108 height 28
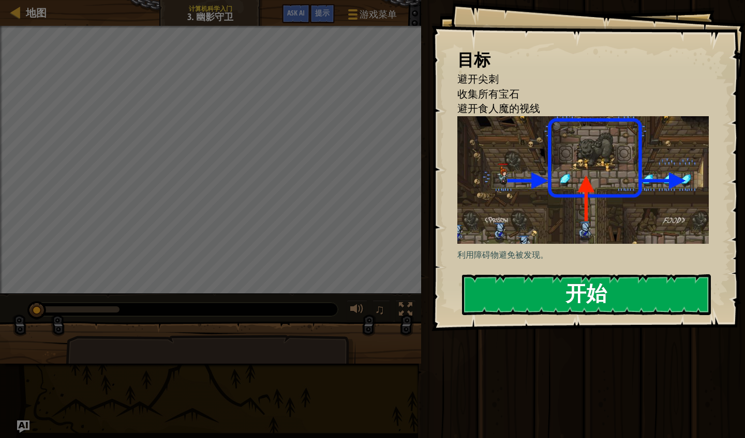
click at [524, 301] on button "开始" at bounding box center [586, 295] width 249 height 41
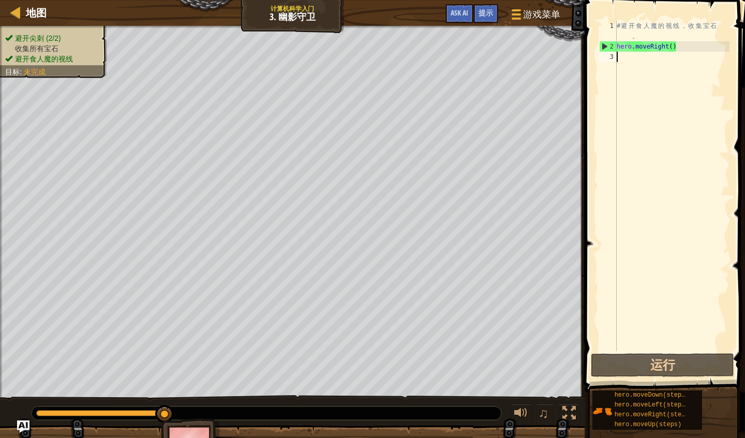
click at [628, 60] on div "# 避 开 食 人 魔 的 视 线 ， 收 集 宝 石 。 hero . moveRight ( )" at bounding box center [671, 202] width 115 height 362
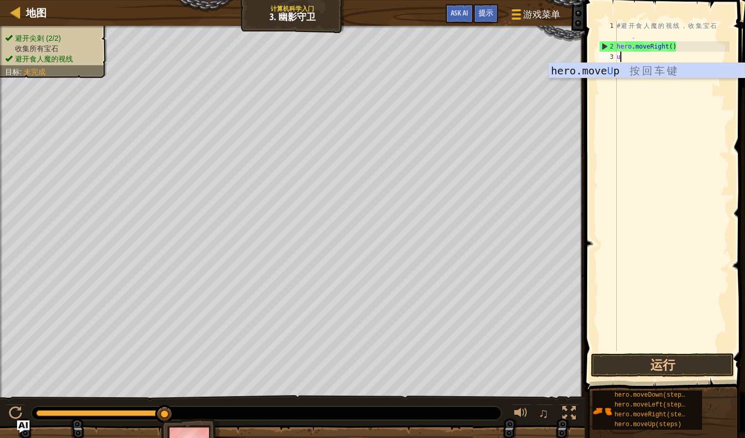
type textarea "up"
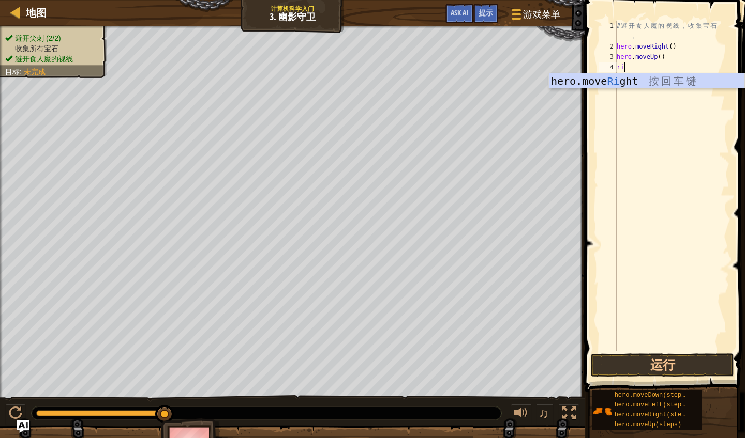
type textarea "rig"
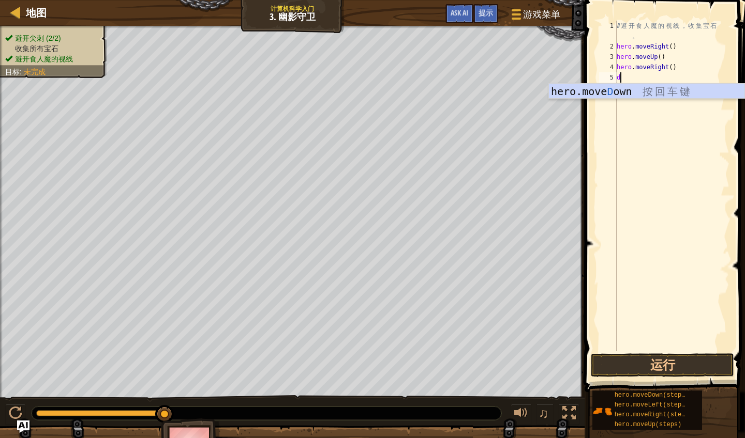
type textarea "do"
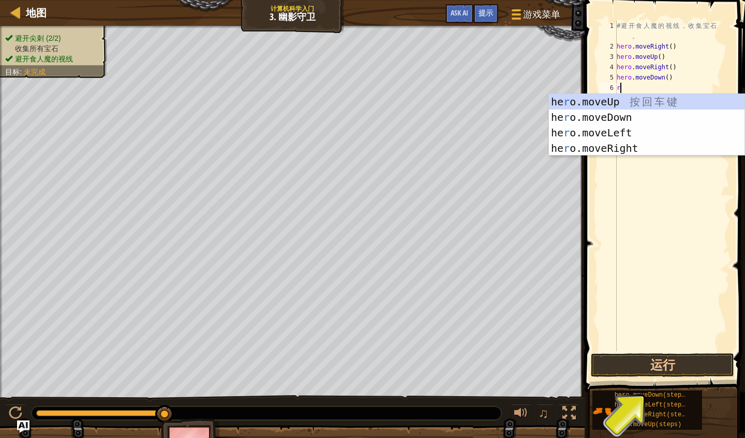
type textarea "ri"
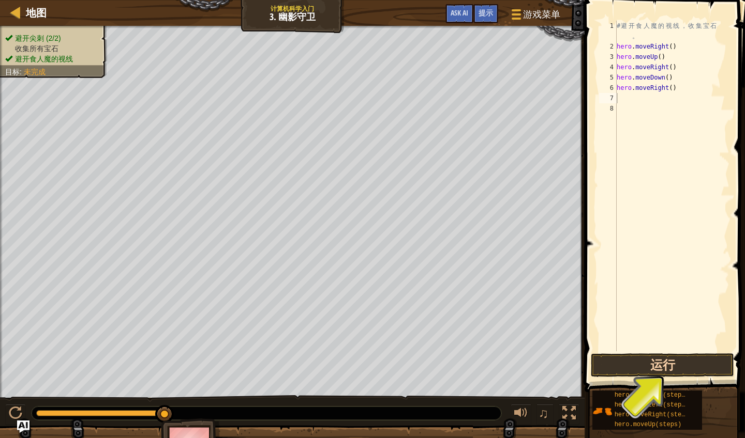
click at [653, 368] on button "运行" at bounding box center [662, 366] width 143 height 24
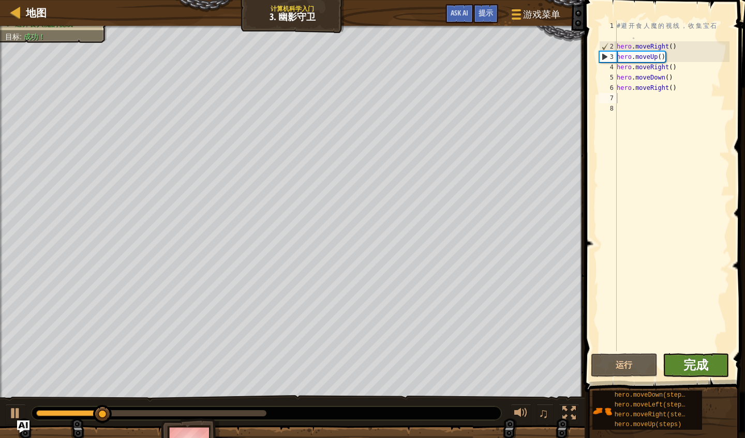
click at [653, 358] on span "完成" at bounding box center [695, 365] width 25 height 17
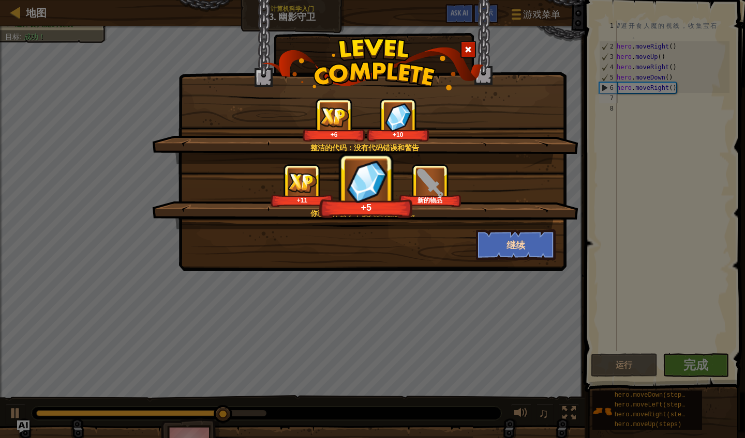
click at [511, 249] on button "继续" at bounding box center [516, 245] width 80 height 31
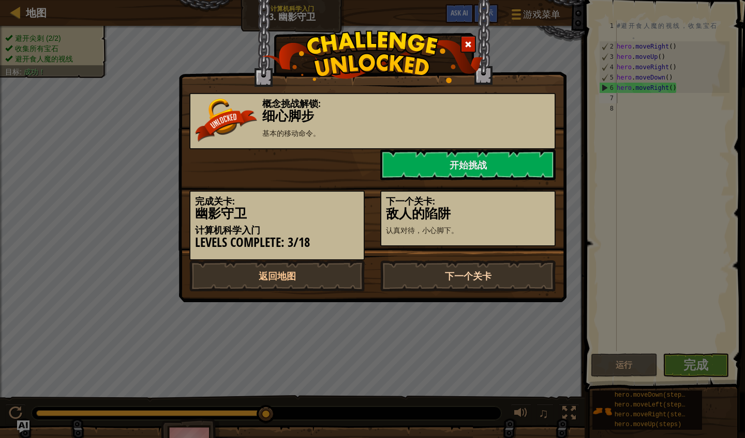
click at [455, 270] on link "下一个关卡" at bounding box center [467, 276] width 175 height 31
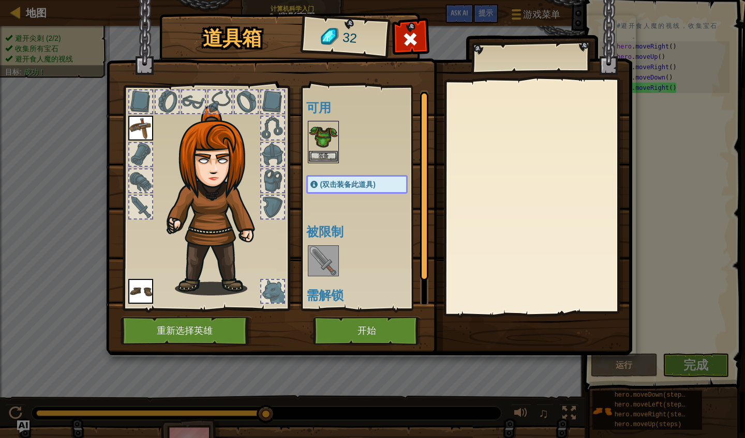
click at [315, 143] on img at bounding box center [323, 136] width 29 height 29
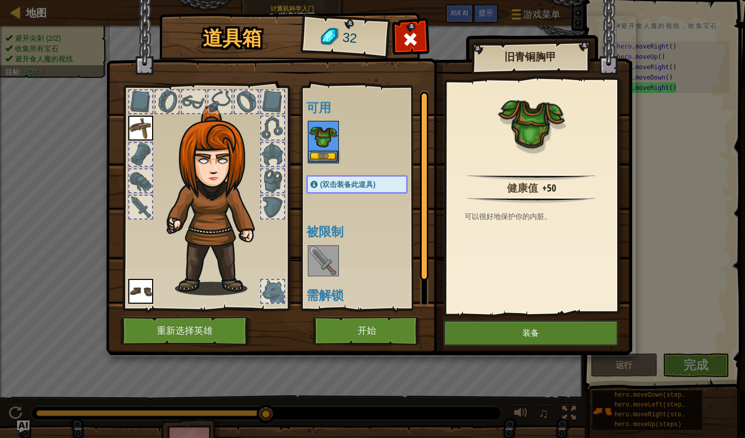
click at [315, 143] on img at bounding box center [323, 136] width 29 height 29
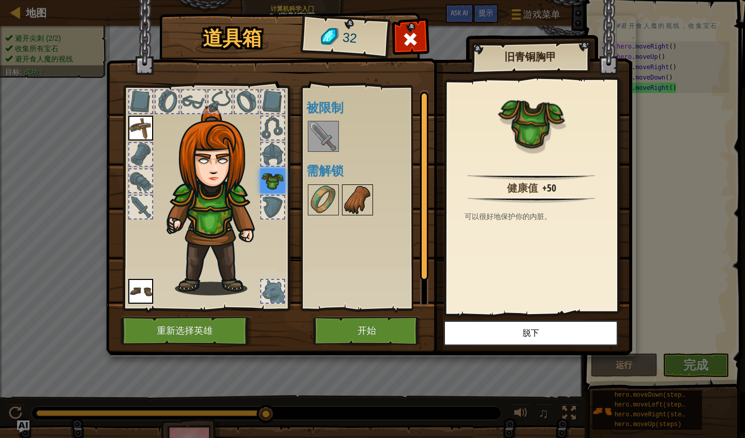
click at [356, 195] on img at bounding box center [357, 200] width 29 height 29
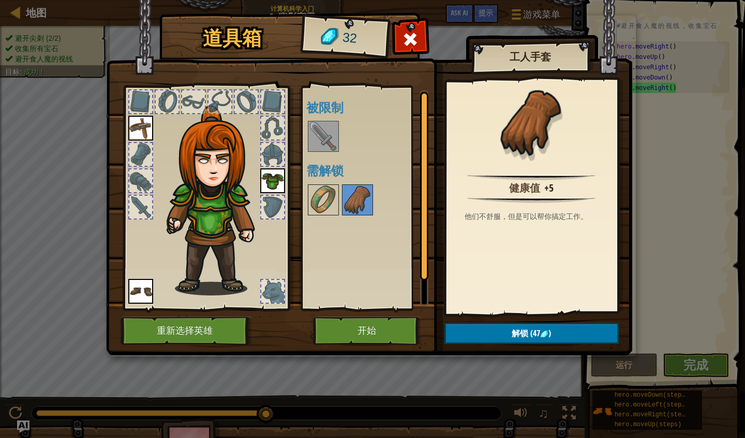
click at [389, 332] on button "开始" at bounding box center [367, 331] width 108 height 28
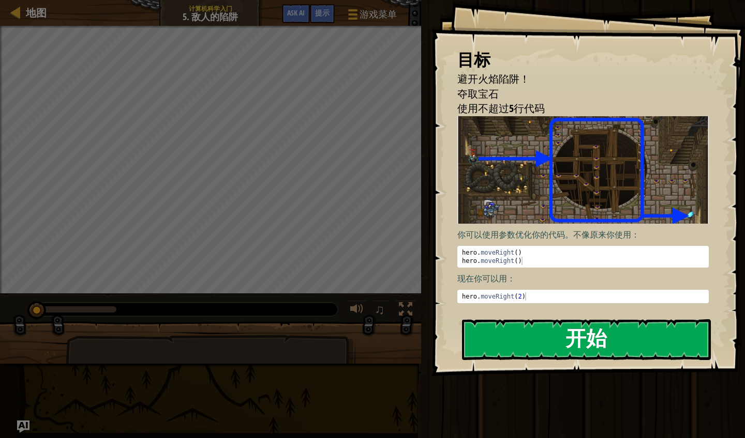
click at [523, 324] on button "开始" at bounding box center [586, 340] width 249 height 41
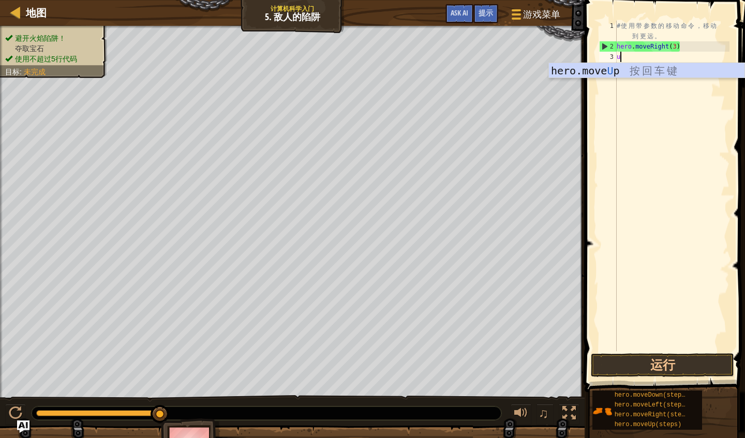
scroll to position [5, 0]
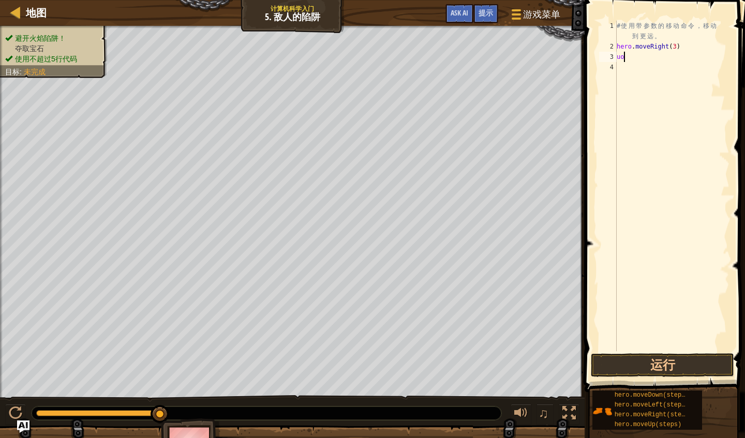
type textarea "u"
click at [647, 364] on button "运行" at bounding box center [662, 366] width 143 height 24
type textarea "up"
type textarea "r"
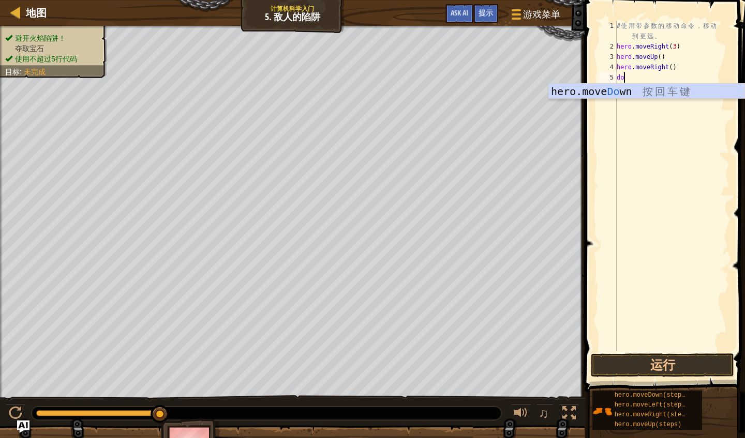
type textarea "dow"
click at [653, 78] on div "# 使 用 带 参 数 的 移 动 命 令 ， 移 动 到 更 远 。 hero . moveRight ( 3 ) hero . moveUp ( ) he…" at bounding box center [671, 202] width 115 height 362
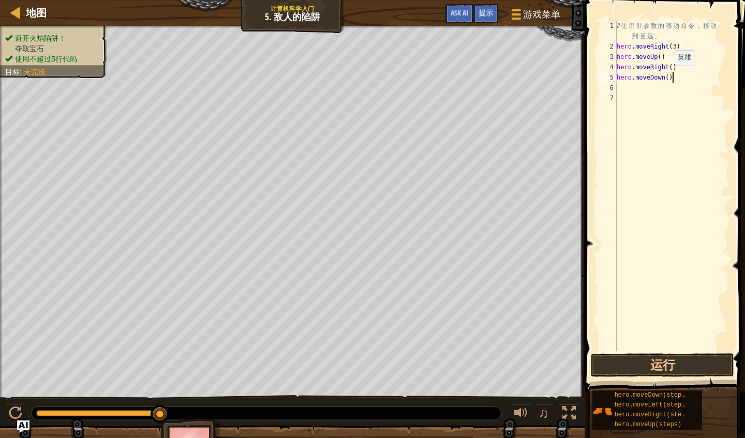
click at [653, 76] on div "# 使 用 带 参 数 的 移 动 命 令 ， 移 动 到 更 远 。 hero . moveRight ( 3 ) hero . moveUp ( ) he…" at bounding box center [671, 202] width 115 height 362
click at [653, 77] on div "# 使 用 带 参 数 的 移 动 命 令 ， 移 动 到 更 远 。 hero . moveRight ( 3 ) hero . moveUp ( ) he…" at bounding box center [671, 202] width 115 height 362
click at [614, 82] on div "5" at bounding box center [608, 77] width 18 height 10
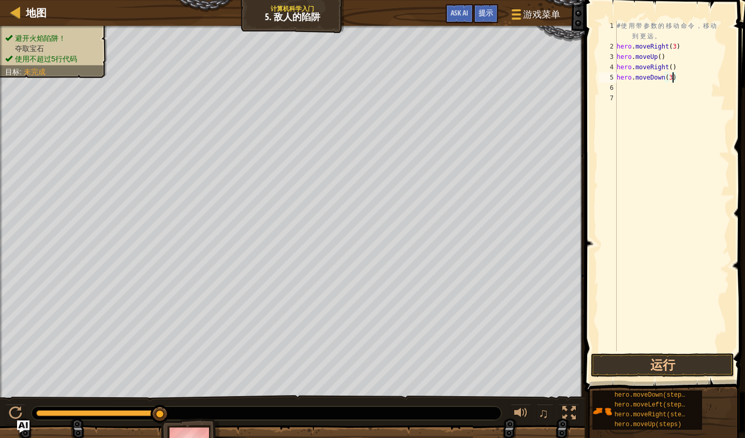
type textarea "hero.moveDown(3)"
click at [615, 83] on div "6" at bounding box center [608, 88] width 18 height 10
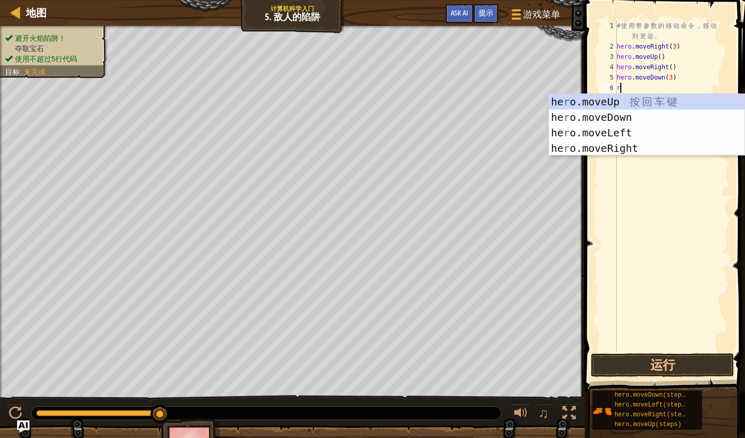
type textarea "ri"
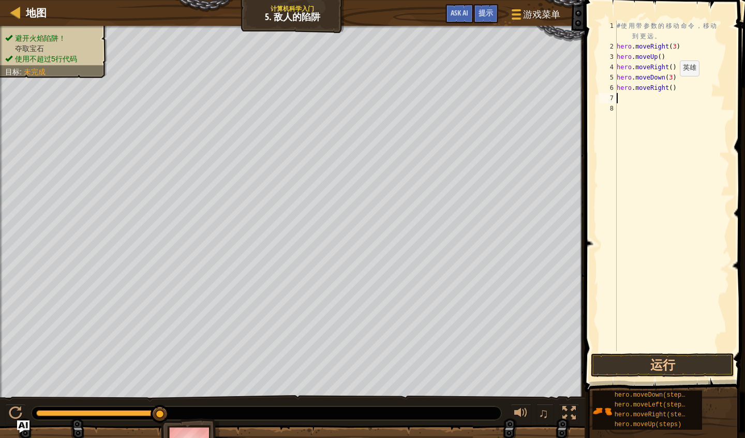
click at [653, 87] on div "# 使 用 带 参 数 的 移 动 命 令 ， 移 动 到 更 远 。 hero . moveRight ( 3 ) hero . moveUp ( ) he…" at bounding box center [671, 202] width 115 height 362
type textarea "hero.moveRight(2)"
click at [653, 347] on div "# 使 用 带 参 数 的 移 动 命 令 ， 移 动 到 更 远 。 hero . moveRight ( 3 ) hero . moveUp ( ) he…" at bounding box center [671, 202] width 115 height 362
click at [653, 358] on button "运行" at bounding box center [662, 366] width 143 height 24
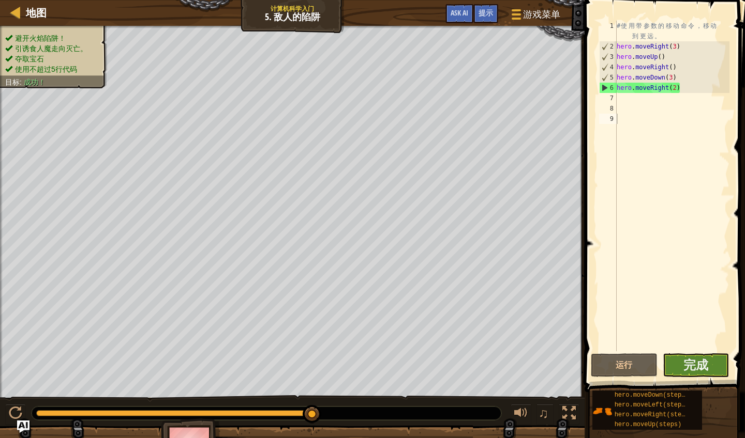
click at [653, 369] on button "完成" at bounding box center [695, 366] width 67 height 24
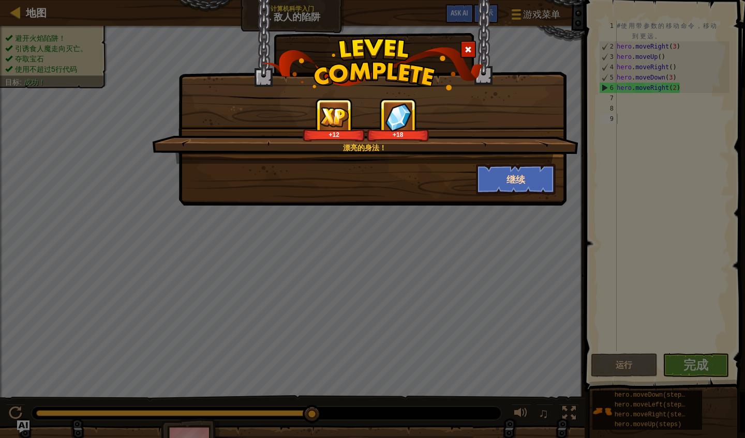
click at [513, 175] on button "继续" at bounding box center [516, 179] width 80 height 31
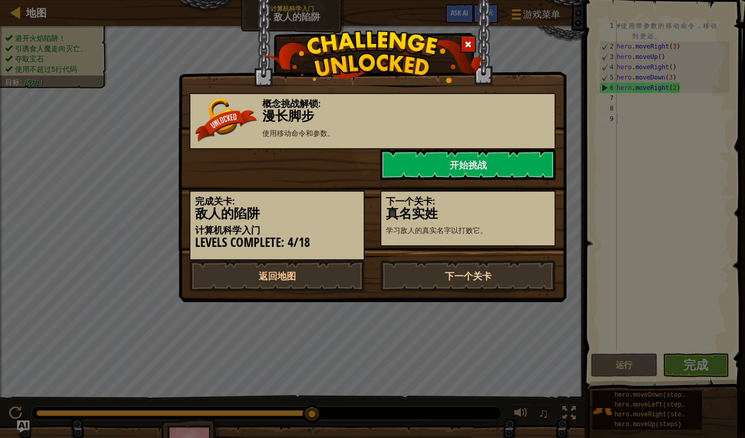
click at [462, 272] on link "下一个关卡" at bounding box center [467, 276] width 175 height 31
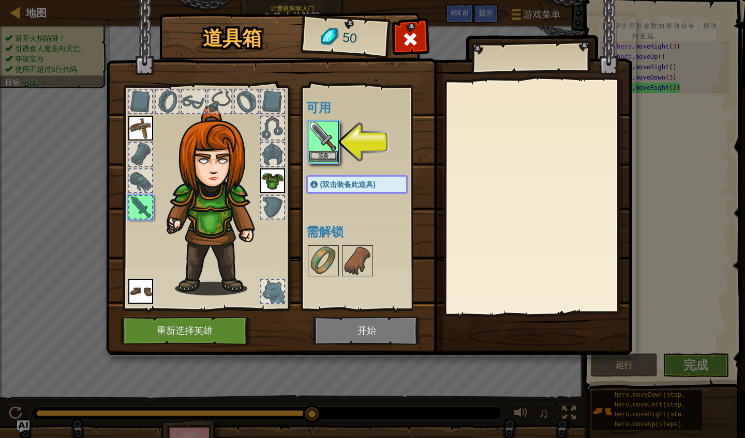
click at [327, 143] on img at bounding box center [323, 136] width 29 height 29
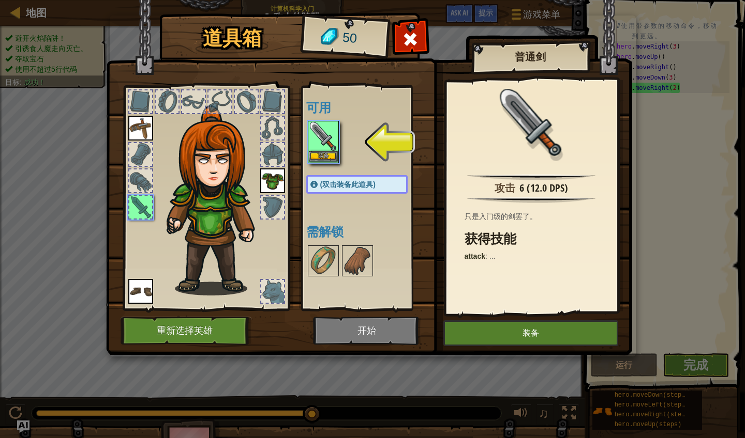
click at [327, 143] on img at bounding box center [323, 136] width 29 height 29
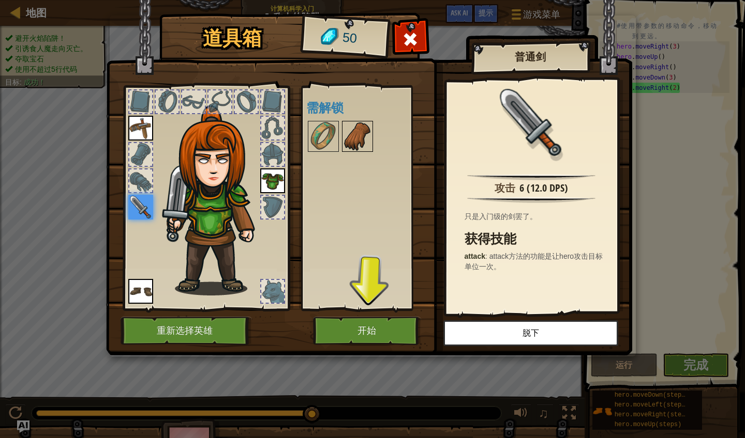
click at [355, 135] on img at bounding box center [357, 136] width 29 height 29
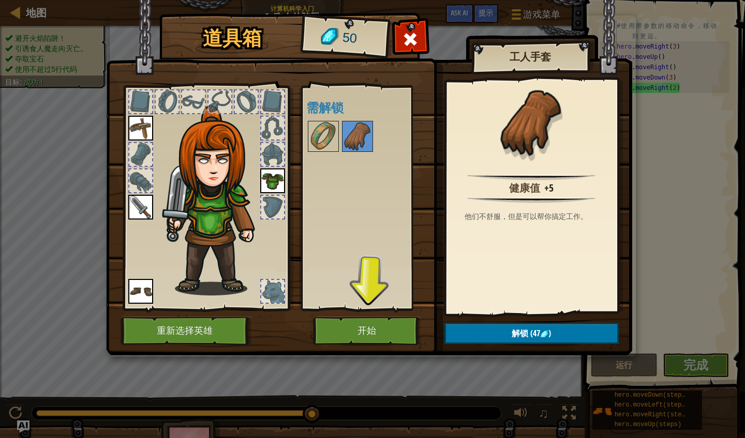
click at [549, 332] on span ")" at bounding box center [549, 333] width 3 height 11
click at [540, 328] on button "确认" at bounding box center [531, 333] width 174 height 21
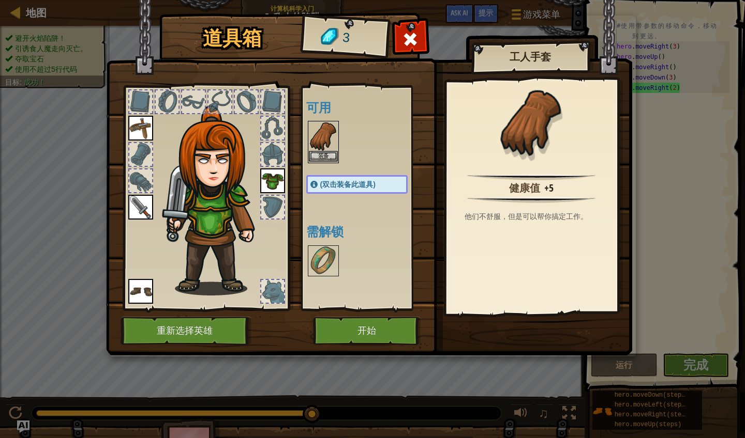
click at [325, 146] on img at bounding box center [323, 136] width 29 height 29
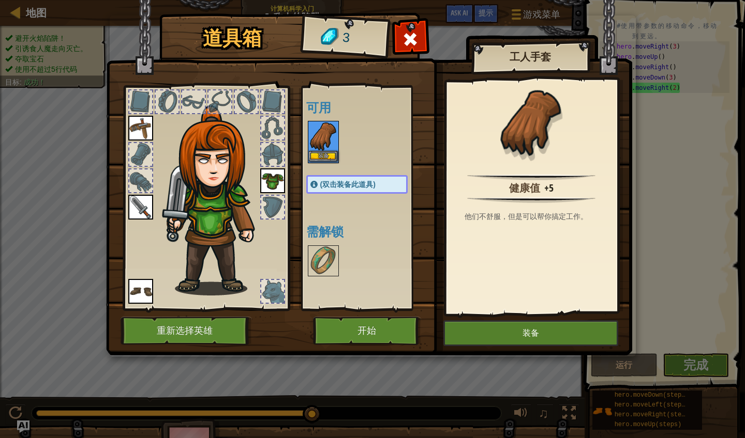
click at [325, 146] on img at bounding box center [323, 136] width 29 height 29
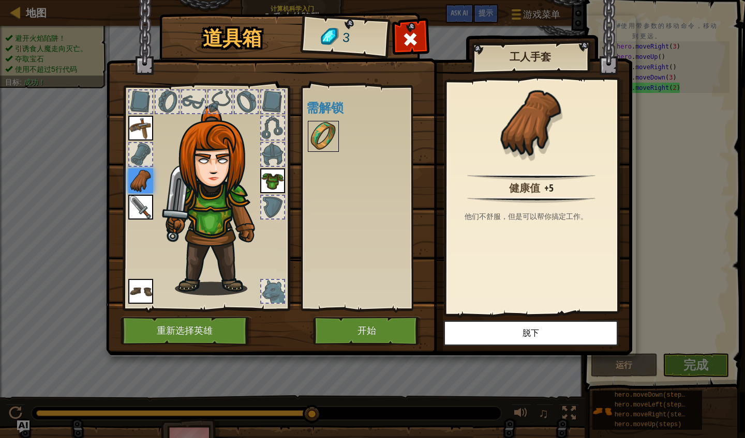
click at [310, 150] on div at bounding box center [323, 136] width 31 height 31
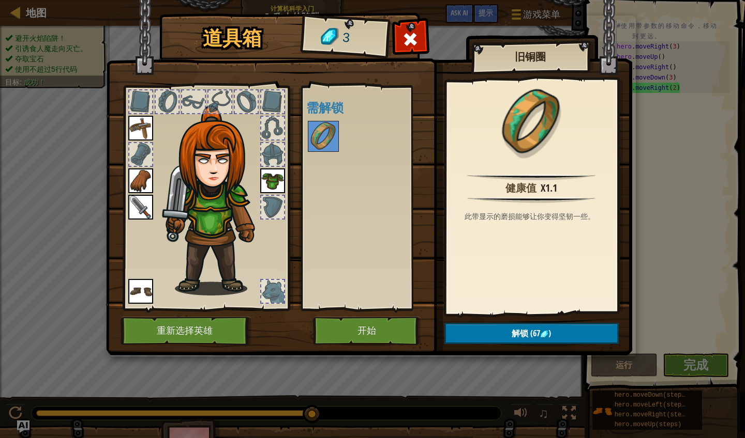
click at [336, 337] on button "开始" at bounding box center [367, 331] width 108 height 28
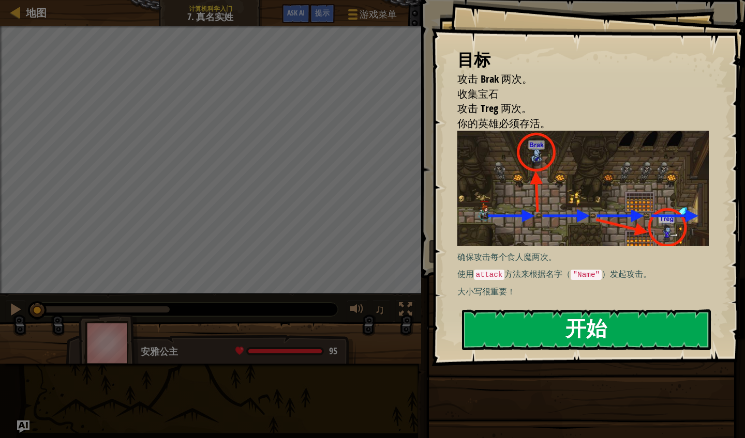
click at [512, 319] on button "开始" at bounding box center [586, 330] width 249 height 41
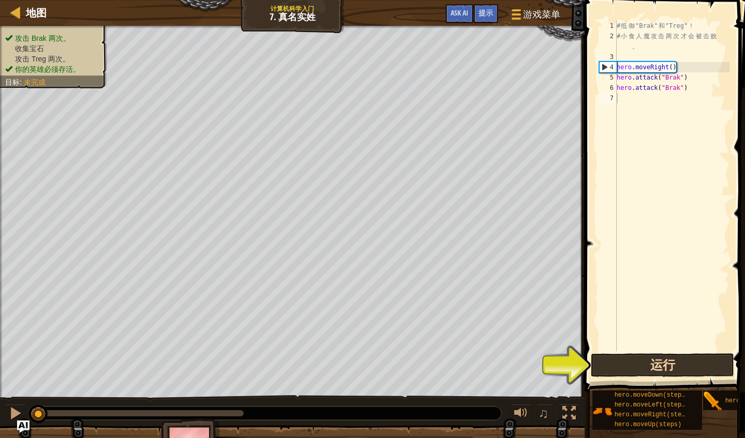
click at [600, 357] on button "运行" at bounding box center [662, 366] width 143 height 24
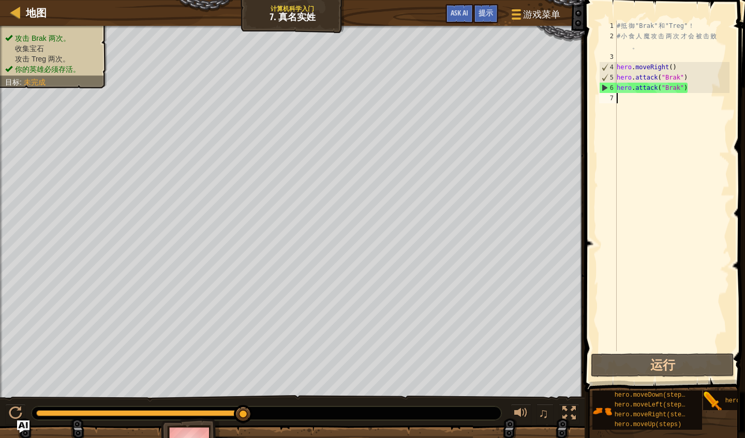
type textarea "r"
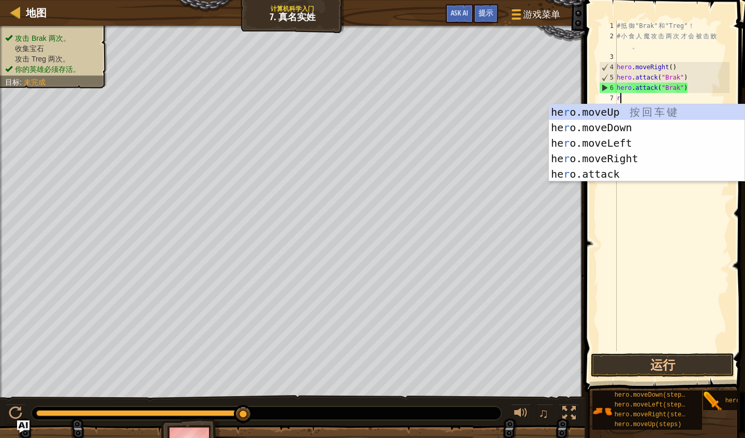
scroll to position [5, 0]
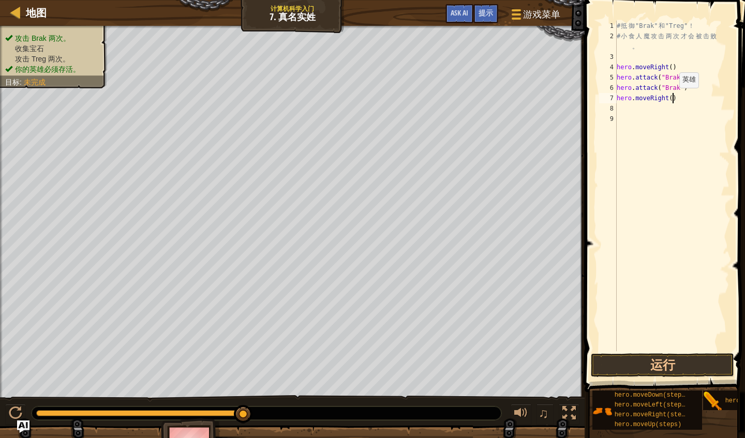
click at [653, 98] on div "# 抵 御 "Brak" 和 "Treg" ！ # 小 食 人 魔 攻 击 两 次 才 会 被 击 败 。 hero . moveRight ( ) hero…" at bounding box center [671, 197] width 115 height 352
type textarea "hero.moveRight(2)"
click at [620, 111] on div "# 抵 御 "Brak" 和 "Treg" ！ # 小 食 人 魔 攻 击 两 次 才 会 被 击 败 。 hero . moveRight ( ) hero…" at bounding box center [671, 197] width 115 height 352
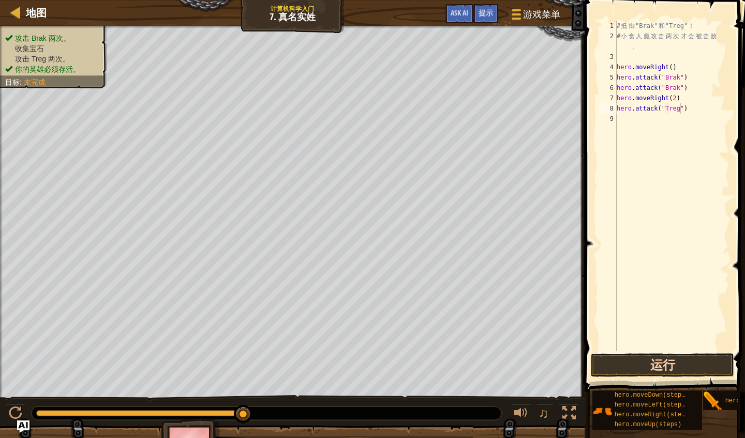
click at [653, 369] on button "运行" at bounding box center [662, 366] width 143 height 24
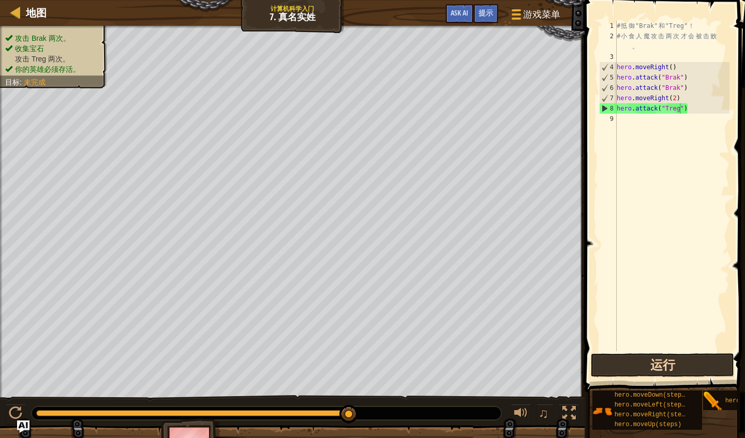
click at [653, 369] on button "运行" at bounding box center [662, 366] width 143 height 24
click at [653, 99] on div "# 抵 御 "Brak" 和 "Treg" ！ # 小 食 人 魔 攻 击 两 次 才 会 被 击 败 。 hero . moveRight ( ) hero…" at bounding box center [671, 197] width 115 height 352
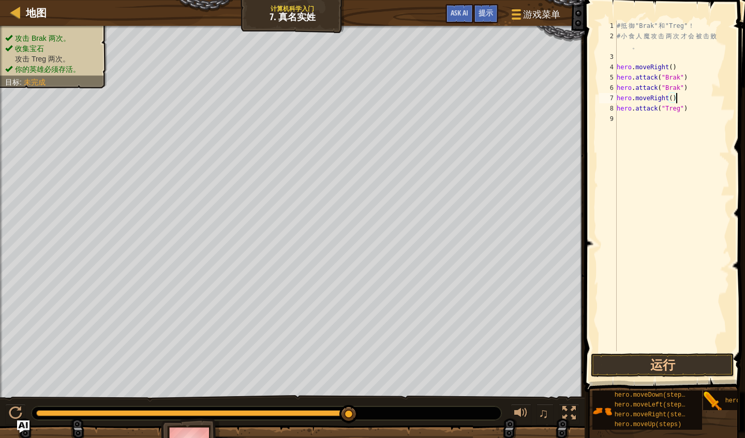
click at [653, 102] on div "# 抵 御 "Brak" 和 "Treg" ！ # 小 食 人 魔 攻 击 两 次 才 会 被 击 败 。 hero . moveRight ( ) hero…" at bounding box center [671, 197] width 115 height 352
type textarea "h"
drag, startPoint x: 695, startPoint y: 109, endPoint x: 613, endPoint y: 105, distance: 82.3
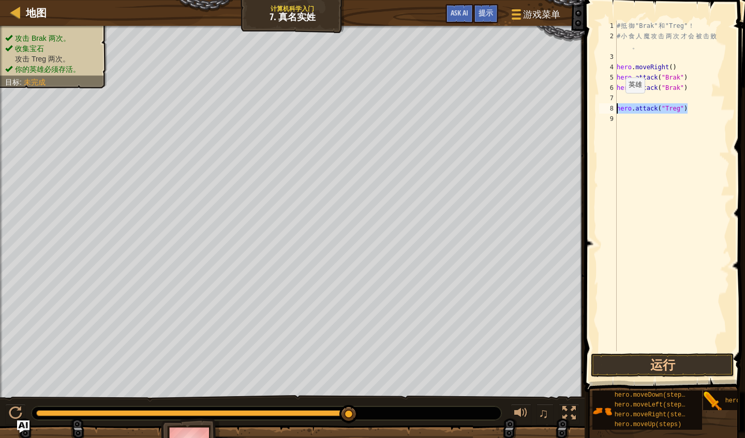
click at [613, 105] on div "1 2 3 4 5 6 7 8 9 # 抵 御 "Brak" 和 "Treg" ！ # 小 食 人 魔 攻 击 两 次 才 会 被 击 败 。 hero . …" at bounding box center [663, 186] width 132 height 331
type textarea "hero.attack("Treg")"
click at [653, 105] on div "# 抵 御 "Brak" 和 "Treg" ！ # 小 食 人 魔 攻 击 两 次 才 会 被 击 败 。 hero . moveRight ( ) hero…" at bounding box center [671, 197] width 115 height 352
drag, startPoint x: 687, startPoint y: 113, endPoint x: 616, endPoint y: 109, distance: 70.5
click at [616, 109] on div "hero.attack("Treg") 1 2 3 4 5 6 7 8 9 # 抵 御 "Brak" 和 "Treg" ！ # 小 食 人 魔 攻 击 两 次…" at bounding box center [663, 186] width 132 height 331
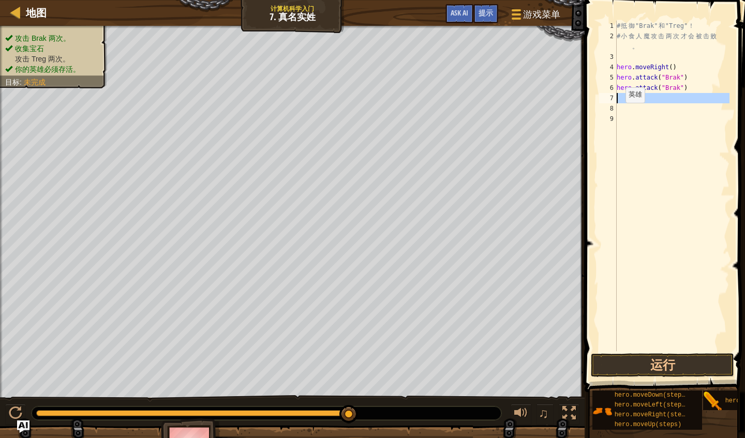
click at [615, 96] on div "7" at bounding box center [608, 98] width 18 height 10
click at [620, 98] on div "# 抵 御 "Brak" 和 "Treg" ！ # 小 食 人 魔 攻 击 两 次 才 会 被 击 败 。 hero . moveRight ( ) hero…" at bounding box center [671, 197] width 115 height 352
paste textarea "hero.attack("Treg")"
type textarea "hero.attack("Treg")"
click at [653, 359] on button "运行" at bounding box center [662, 366] width 143 height 24
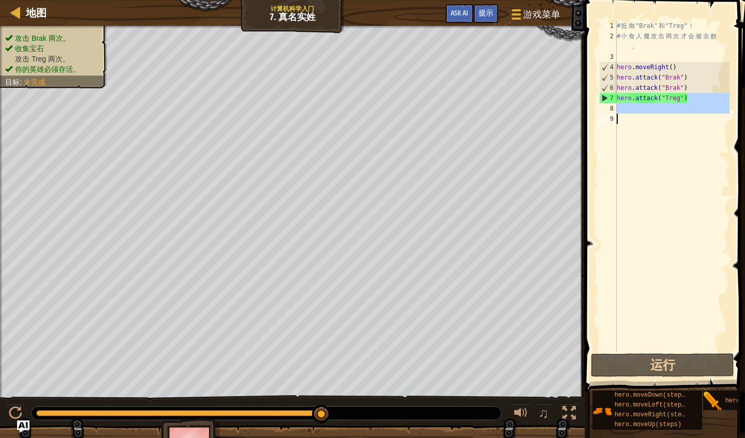
drag, startPoint x: 690, startPoint y: 98, endPoint x: 648, endPoint y: 115, distance: 45.0
click at [647, 115] on div "# 抵 御 "Brak" 和 "Treg" ！ # 小 食 人 魔 攻 击 两 次 才 会 被 击 败 。 hero . moveRight ( ) hero…" at bounding box center [671, 197] width 115 height 352
click at [648, 124] on div "# 抵 御 "Brak" 和 "Treg" ！ # 小 食 人 魔 攻 击 两 次 才 会 被 击 败 。 hero . moveRight ( ) hero…" at bounding box center [671, 197] width 115 height 352
click at [627, 111] on div "# 抵 御 "Brak" 和 "Treg" ！ # 小 食 人 魔 攻 击 两 次 才 会 被 击 败 。 hero . moveRight ( ) hero…" at bounding box center [671, 197] width 115 height 352
paste textarea "hero.attack("Treg")"
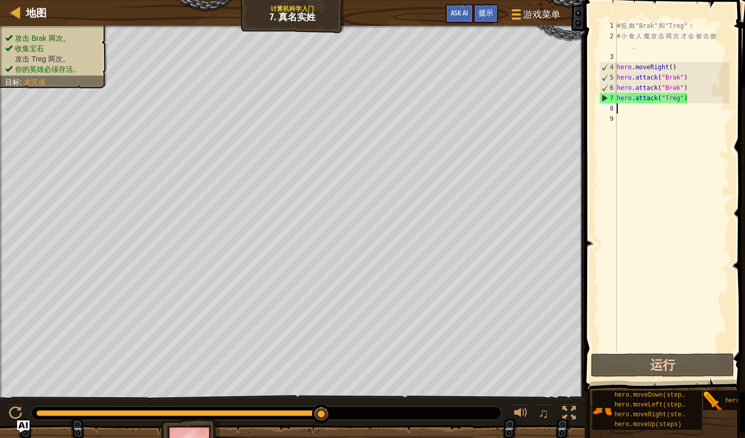
type textarea "hero.attack("Treg")"
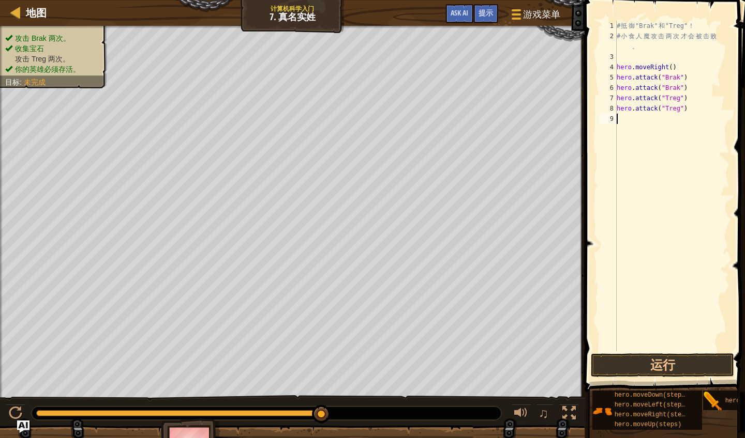
click at [625, 121] on div "# 抵 御 "Brak" 和 "Treg" ！ # 小 食 人 魔 攻 击 两 次 才 会 被 击 败 。 hero . moveRight ( ) hero…" at bounding box center [671, 197] width 115 height 352
paste textarea "hero.attack("Treg")"
type textarea "hero.attack("Treg")"
click at [653, 264] on div "# 抵 御 "Brak" 和 "Treg" ！ # 小 食 人 魔 攻 击 两 次 才 会 被 击 败 。 hero . moveRight ( ) hero…" at bounding box center [674, 197] width 112 height 352
click at [653, 365] on button "运行" at bounding box center [662, 366] width 143 height 24
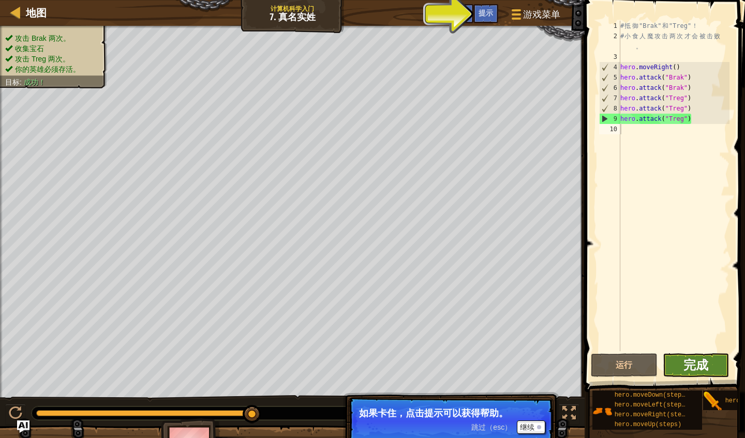
click at [653, 365] on span "完成" at bounding box center [695, 365] width 25 height 17
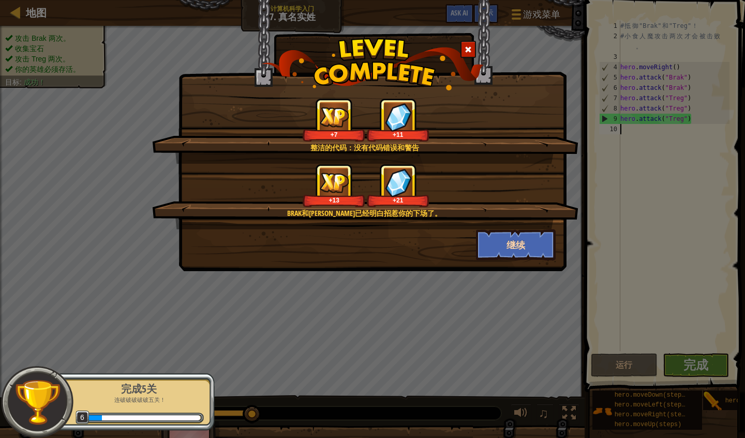
click at [504, 249] on button "继续" at bounding box center [516, 245] width 80 height 31
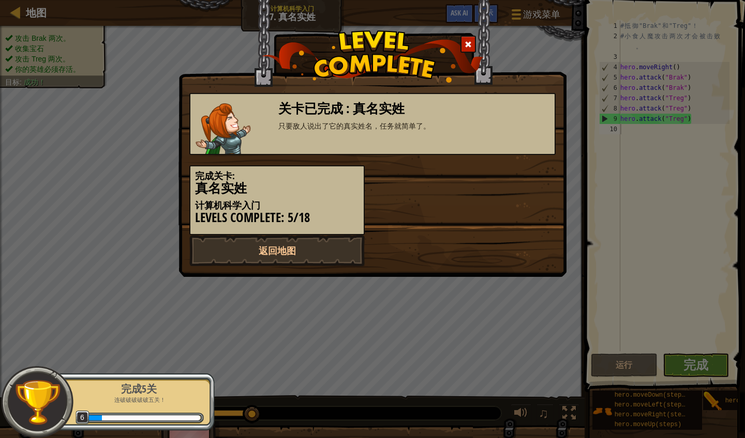
drag, startPoint x: 428, startPoint y: 242, endPoint x: 387, endPoint y: 242, distance: 40.3
click at [421, 242] on div "返回地图" at bounding box center [372, 250] width 382 height 31
click at [351, 243] on link "返回地图" at bounding box center [276, 250] width 175 height 31
select select "zh-HANS"
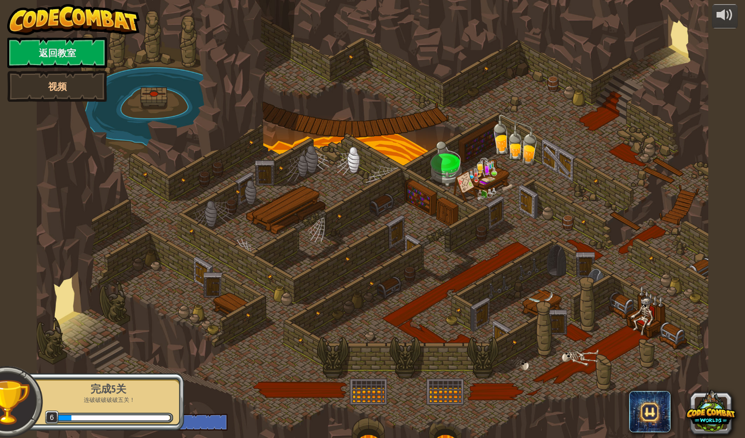
select select "zh-HANS"
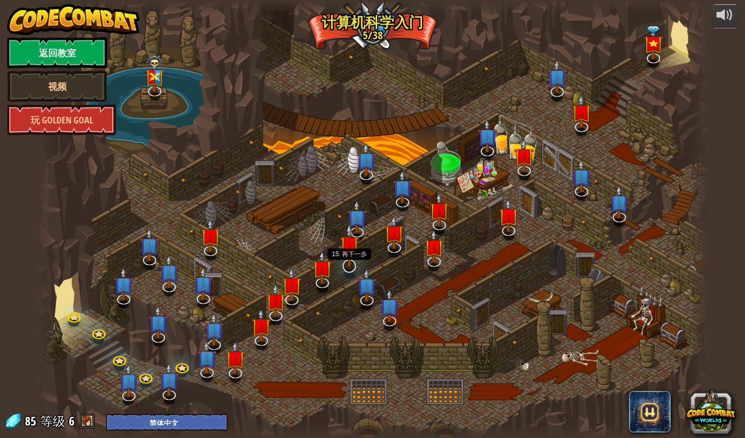
select select "zh-HANS"
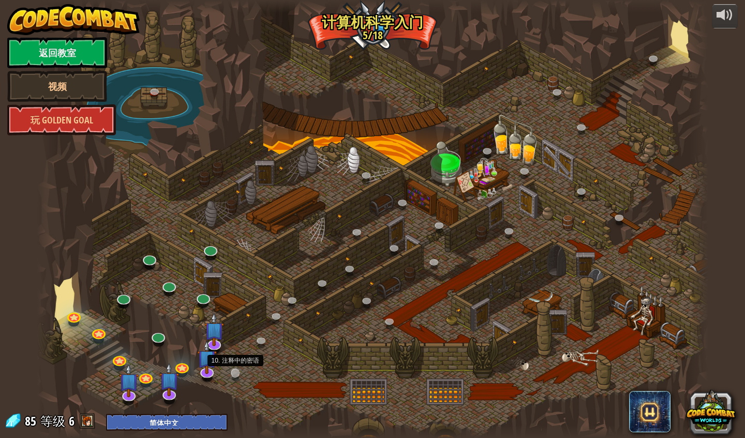
click at [233, 378] on link at bounding box center [236, 375] width 21 height 21
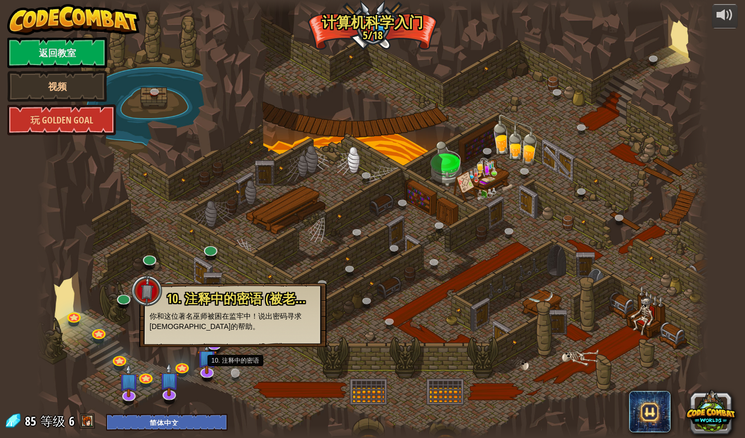
click at [234, 376] on link at bounding box center [236, 375] width 21 height 21
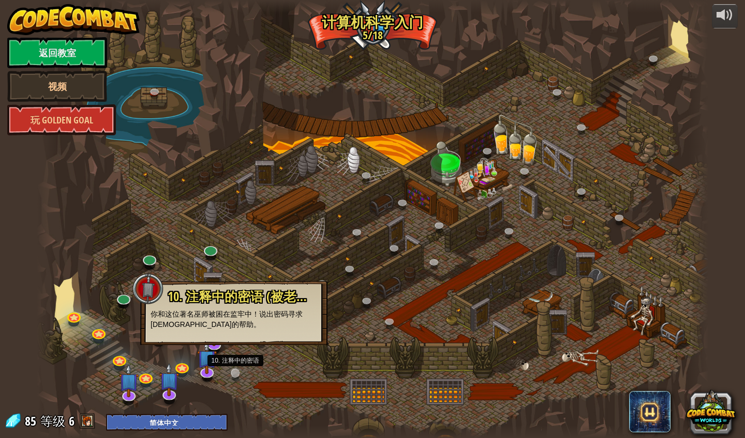
click at [234, 376] on link at bounding box center [236, 375] width 21 height 21
click at [128, 384] on img at bounding box center [128, 373] width 19 height 44
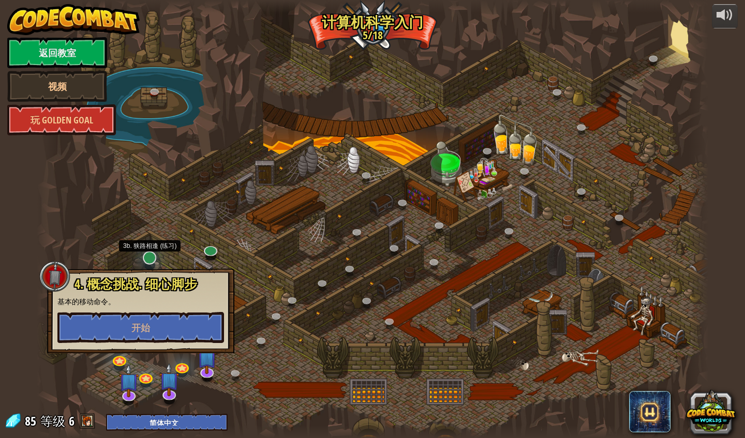
click at [153, 263] on link at bounding box center [149, 257] width 21 height 21
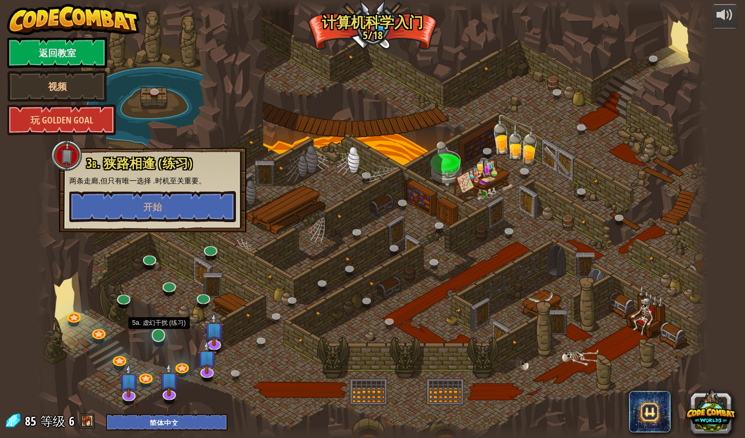
click at [155, 337] on link at bounding box center [157, 335] width 21 height 21
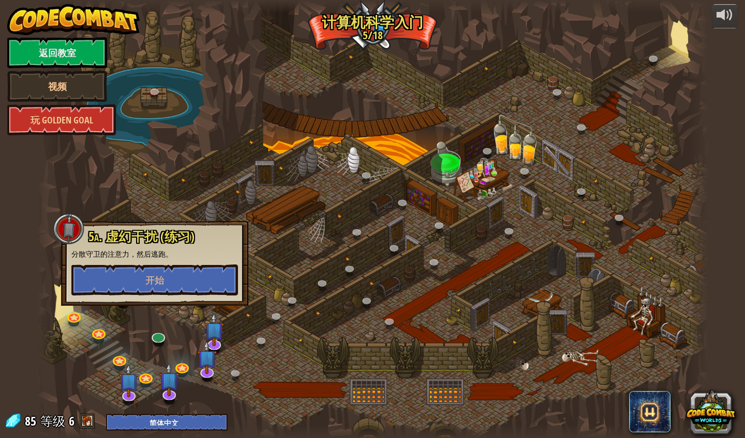
click at [328, 271] on div at bounding box center [372, 219] width 671 height 438
